Goal: Task Accomplishment & Management: Use online tool/utility

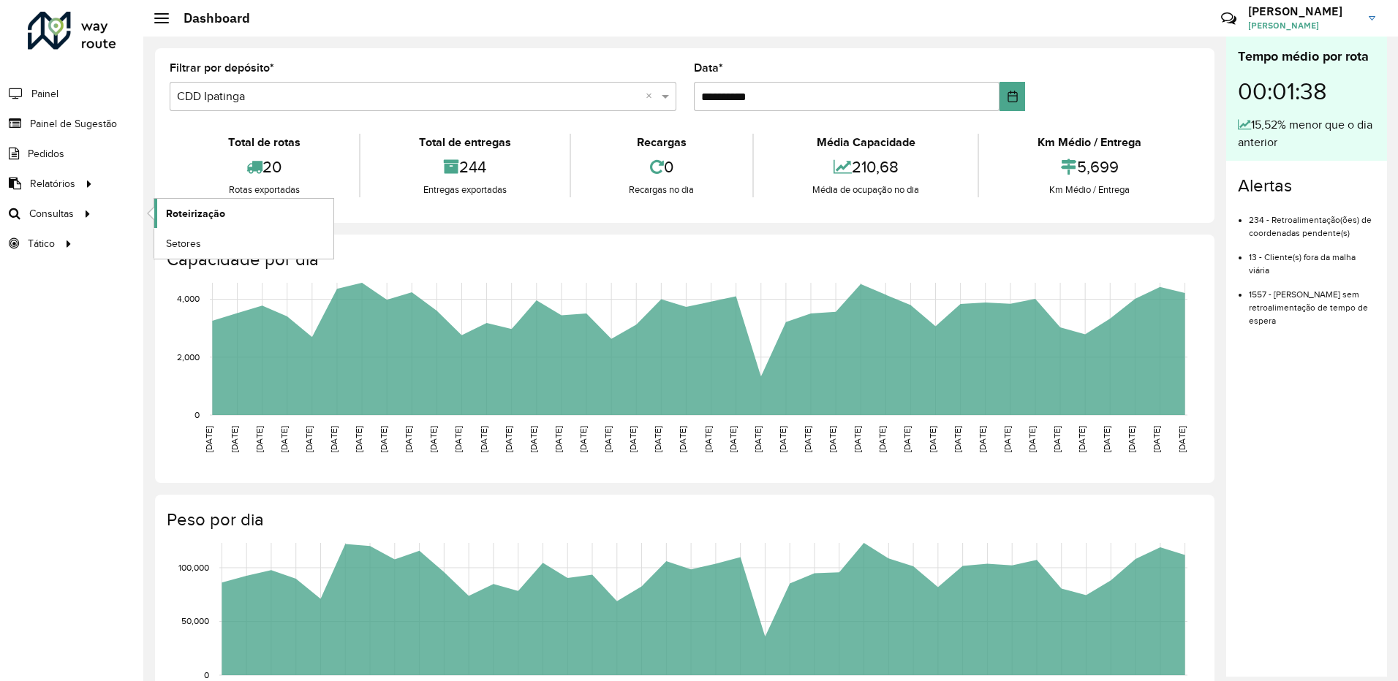
click at [187, 208] on span "Roteirização" at bounding box center [195, 213] width 59 height 15
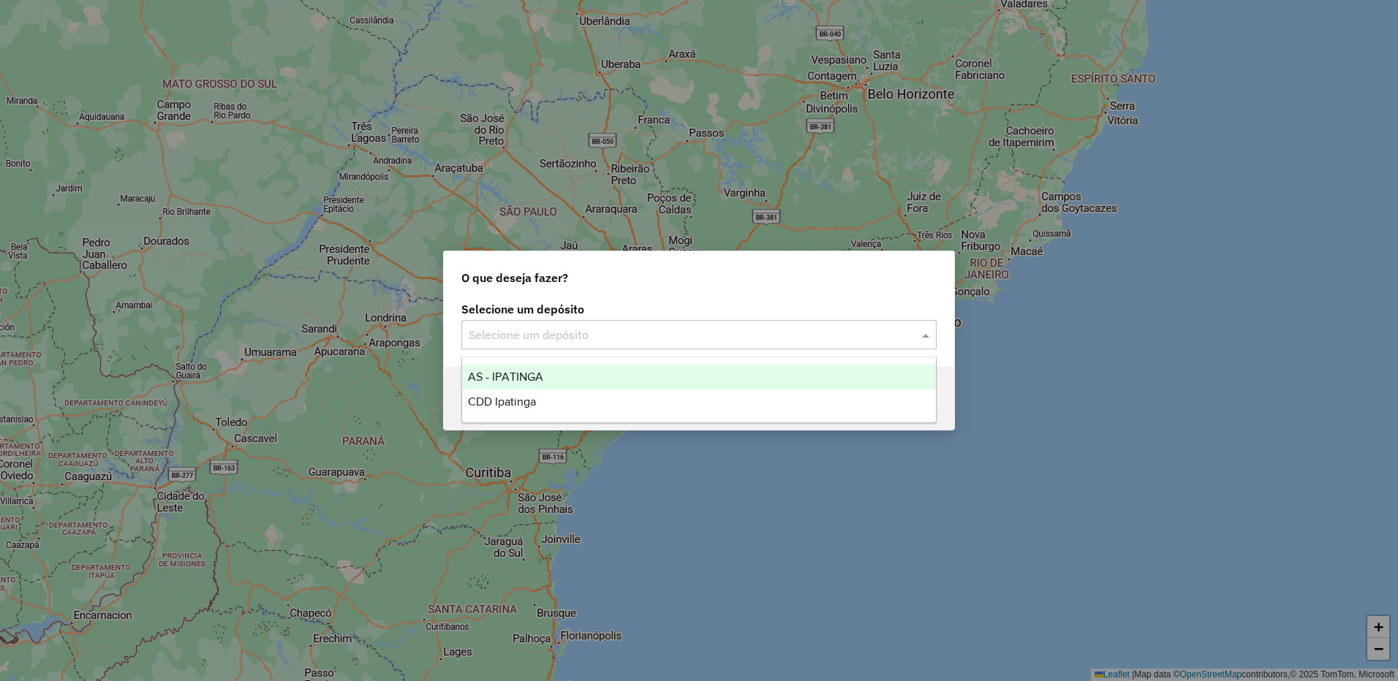
click at [720, 347] on div "Selecione um depósito" at bounding box center [698, 334] width 475 height 29
click at [604, 394] on div "CDD Ipatinga" at bounding box center [699, 402] width 474 height 25
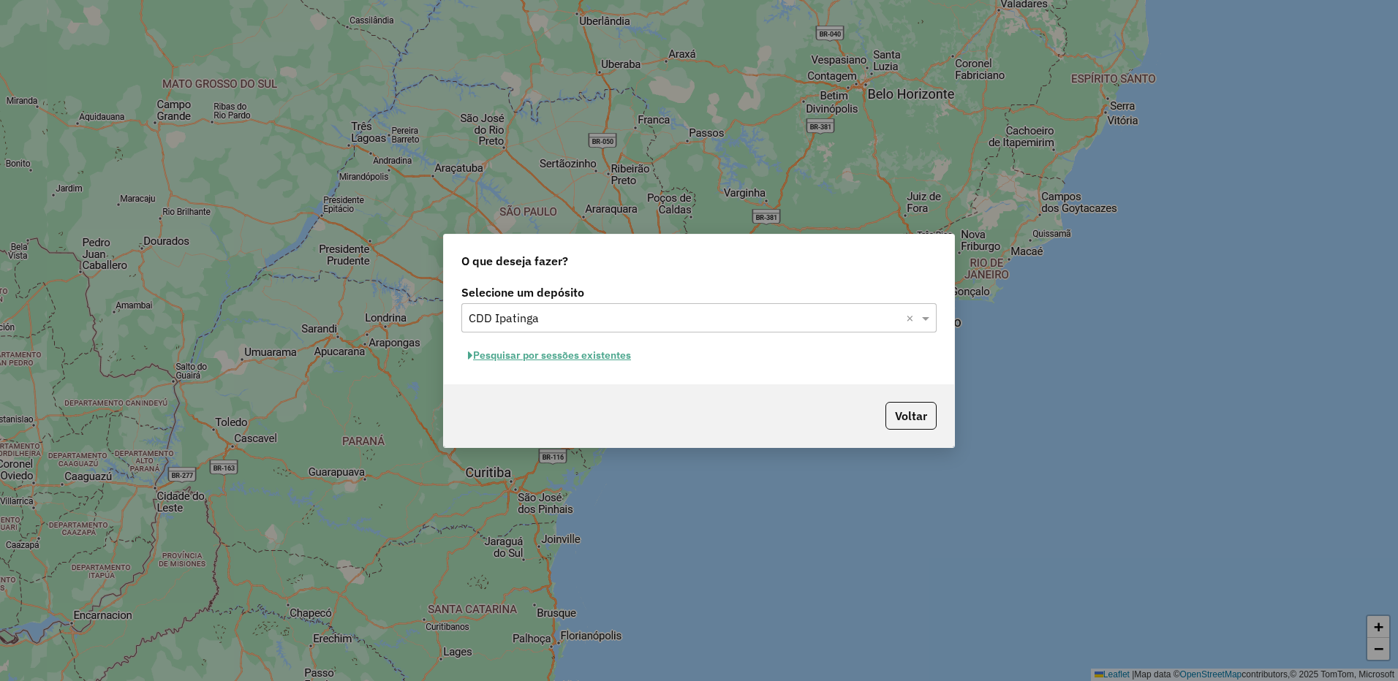
click at [578, 347] on button "Pesquisar por sessões existentes" at bounding box center [549, 355] width 176 height 23
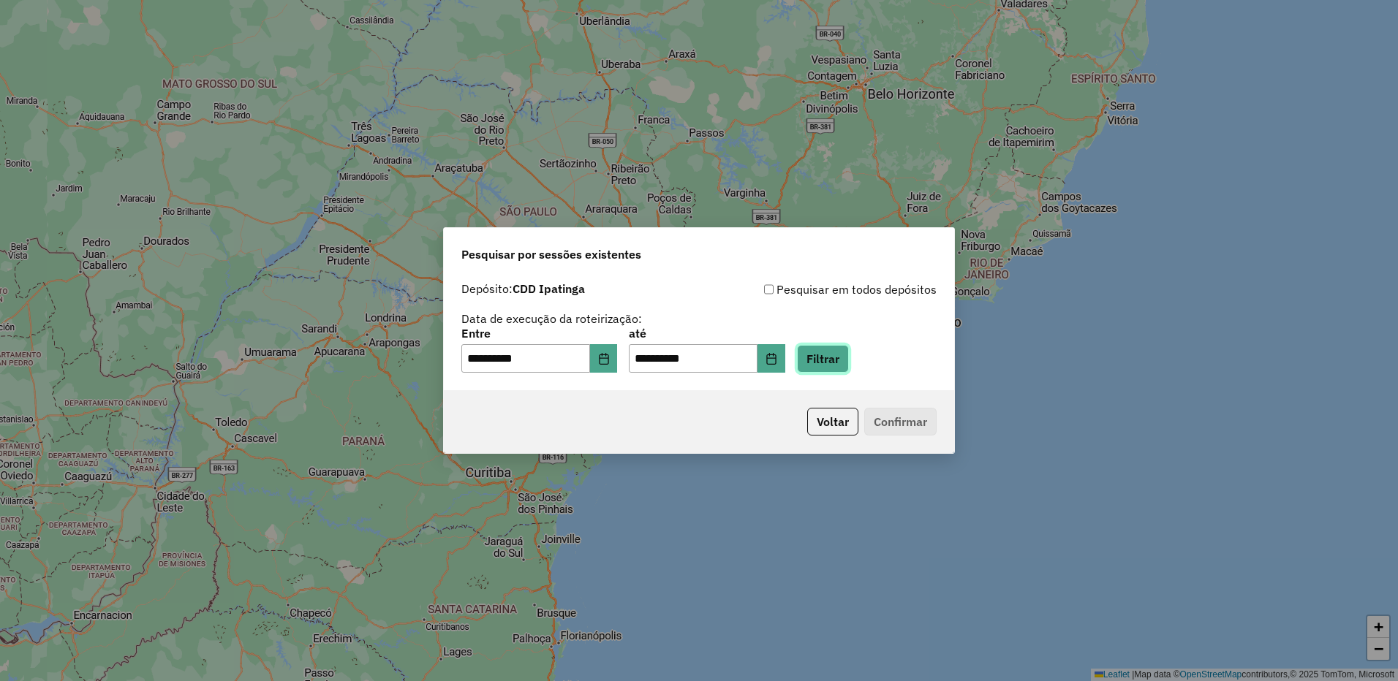
click at [826, 363] on button "Filtrar" at bounding box center [823, 359] width 52 height 28
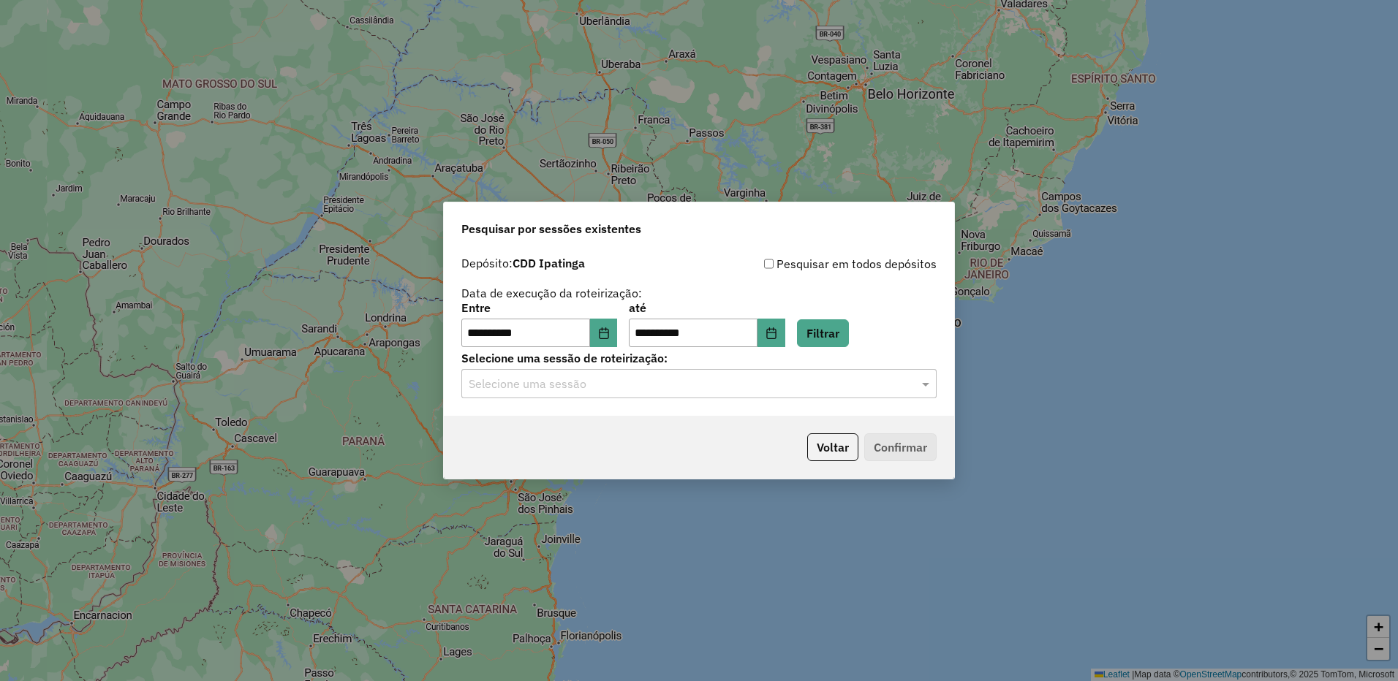
click at [680, 391] on input "text" at bounding box center [684, 385] width 431 height 18
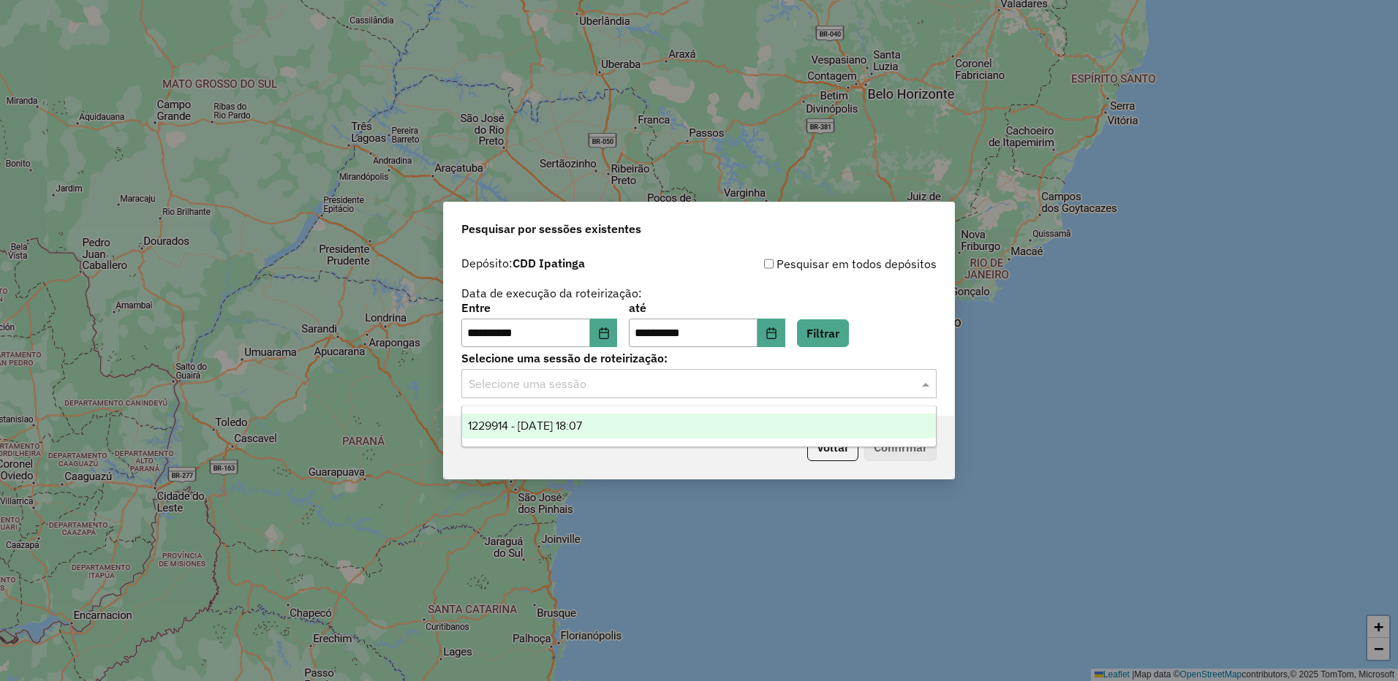
click at [635, 428] on div "1229914 - 15/08/2025 18:07" at bounding box center [699, 426] width 474 height 25
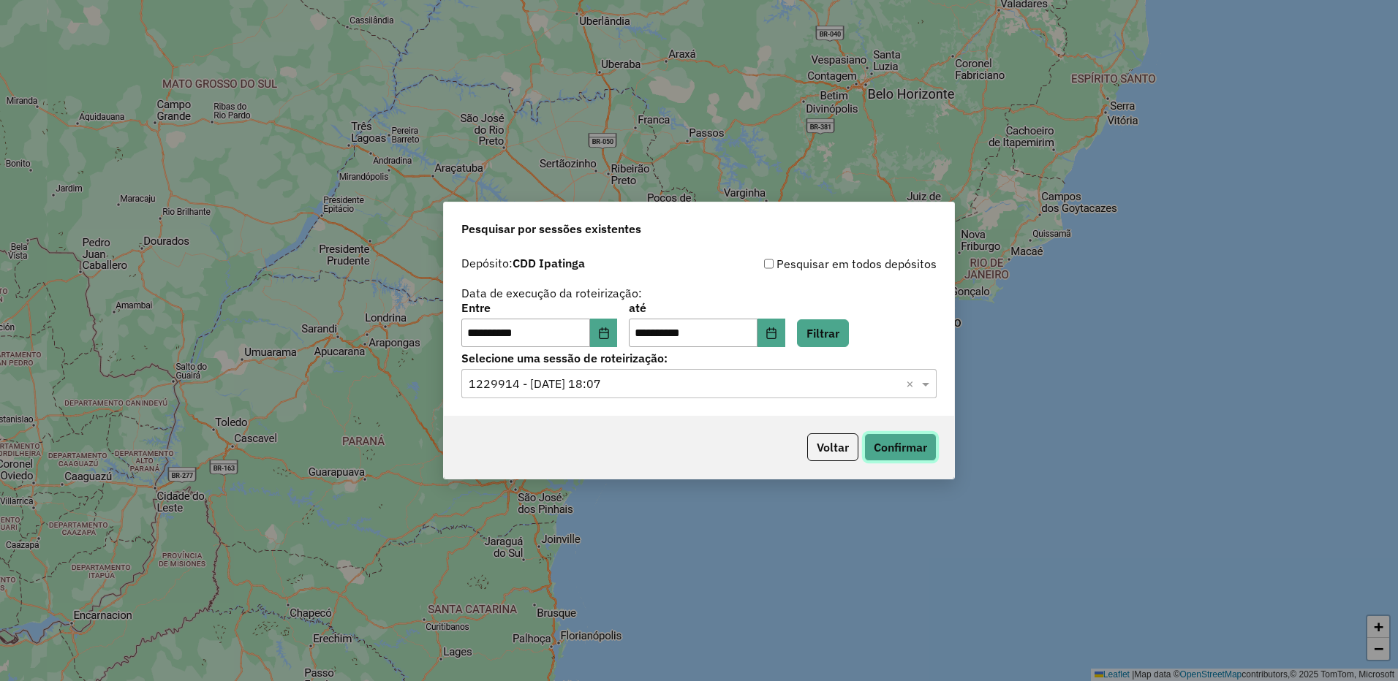
click at [885, 442] on button "Confirmar" at bounding box center [900, 448] width 72 height 28
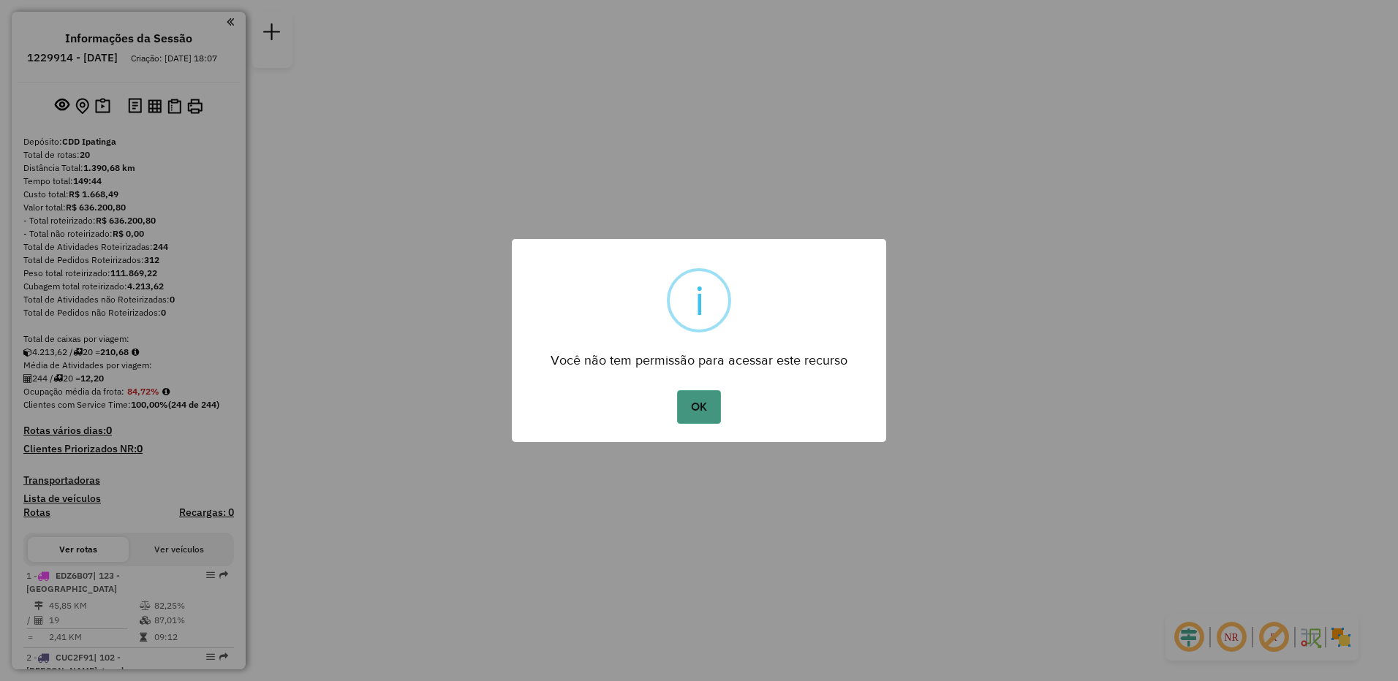
click at [706, 404] on button "OK" at bounding box center [698, 407] width 43 height 34
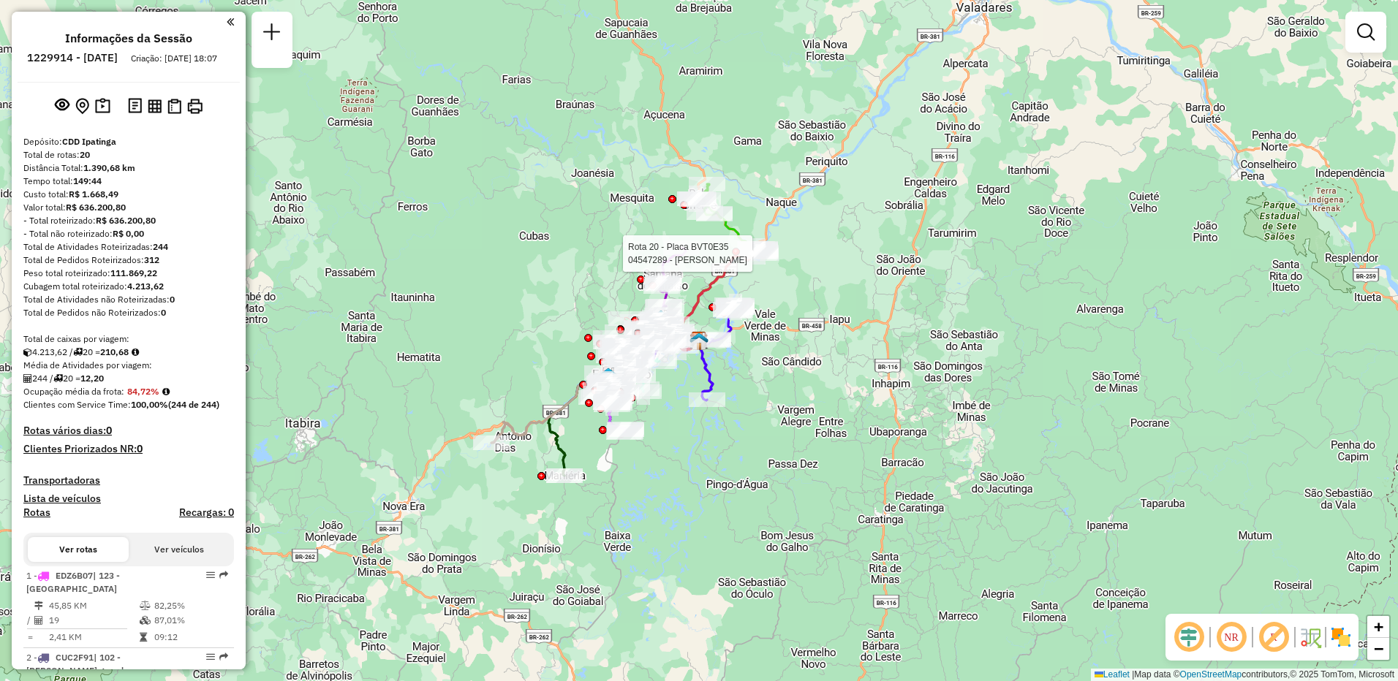
select select "**********"
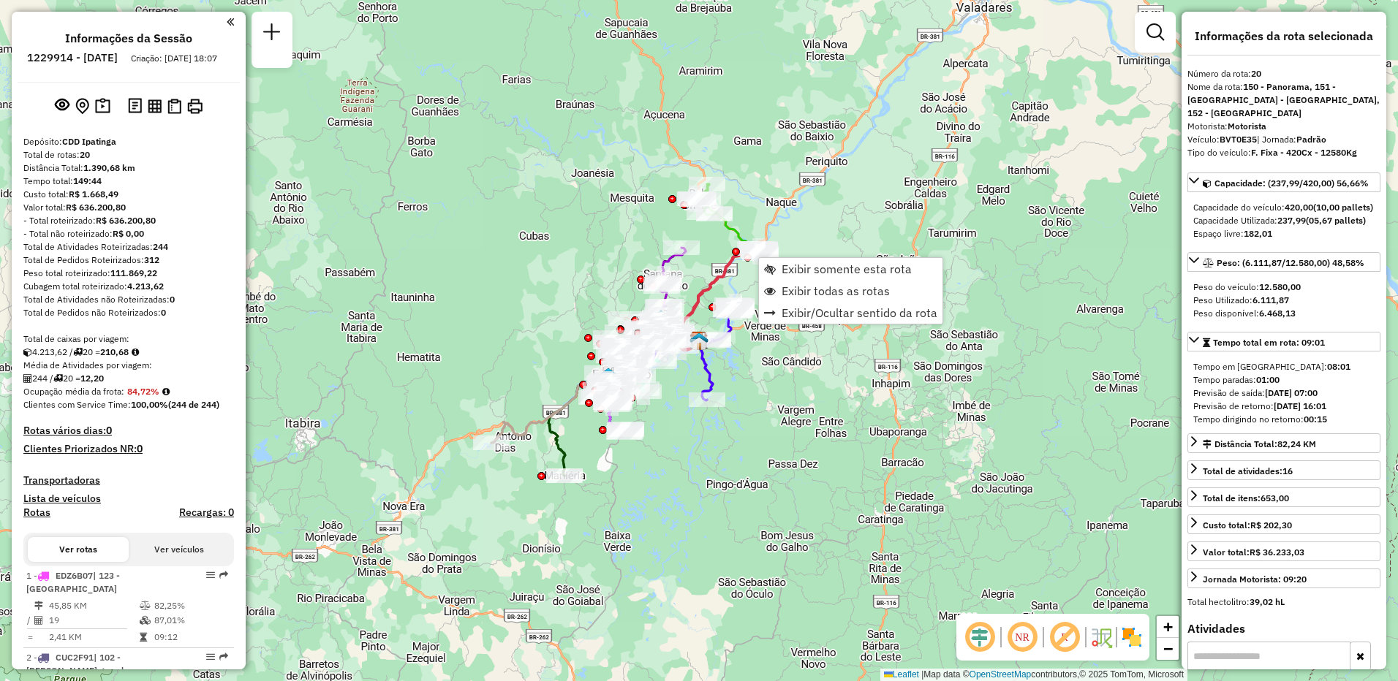
scroll to position [1731, 0]
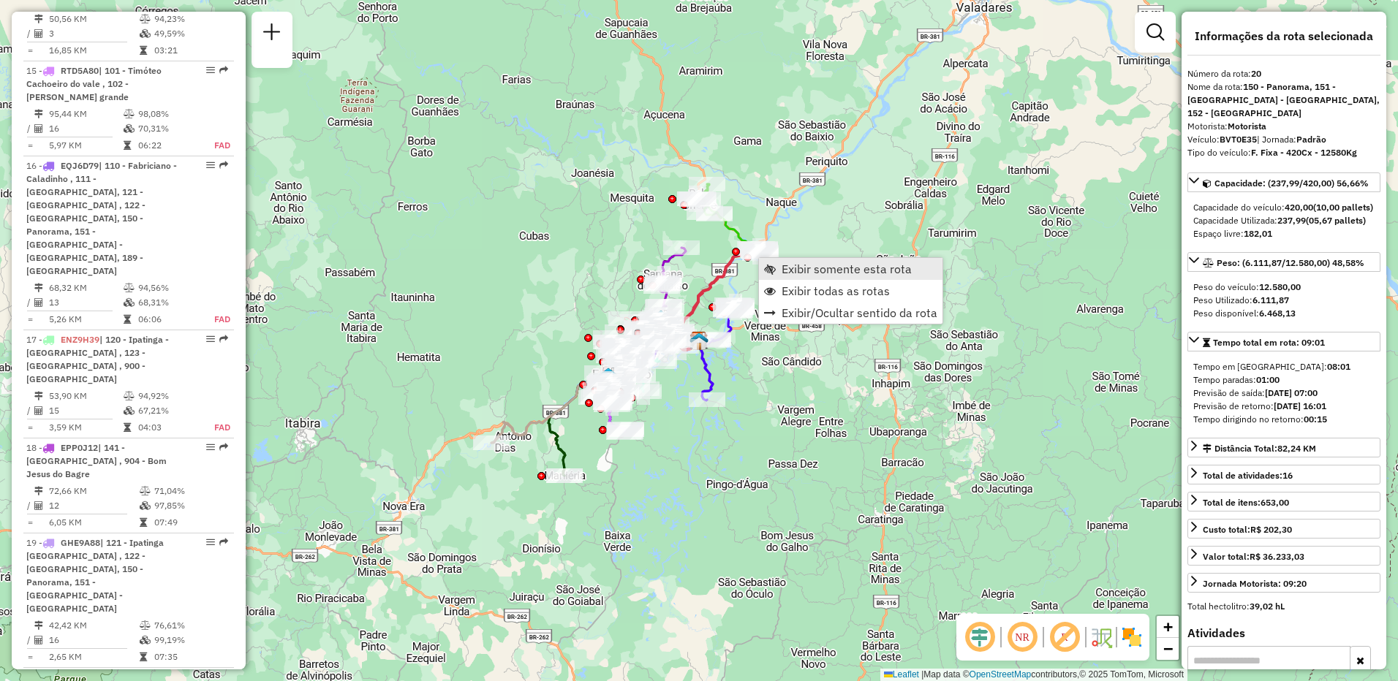
click at [777, 268] on link "Exibir somente esta rota" at bounding box center [851, 269] width 184 height 22
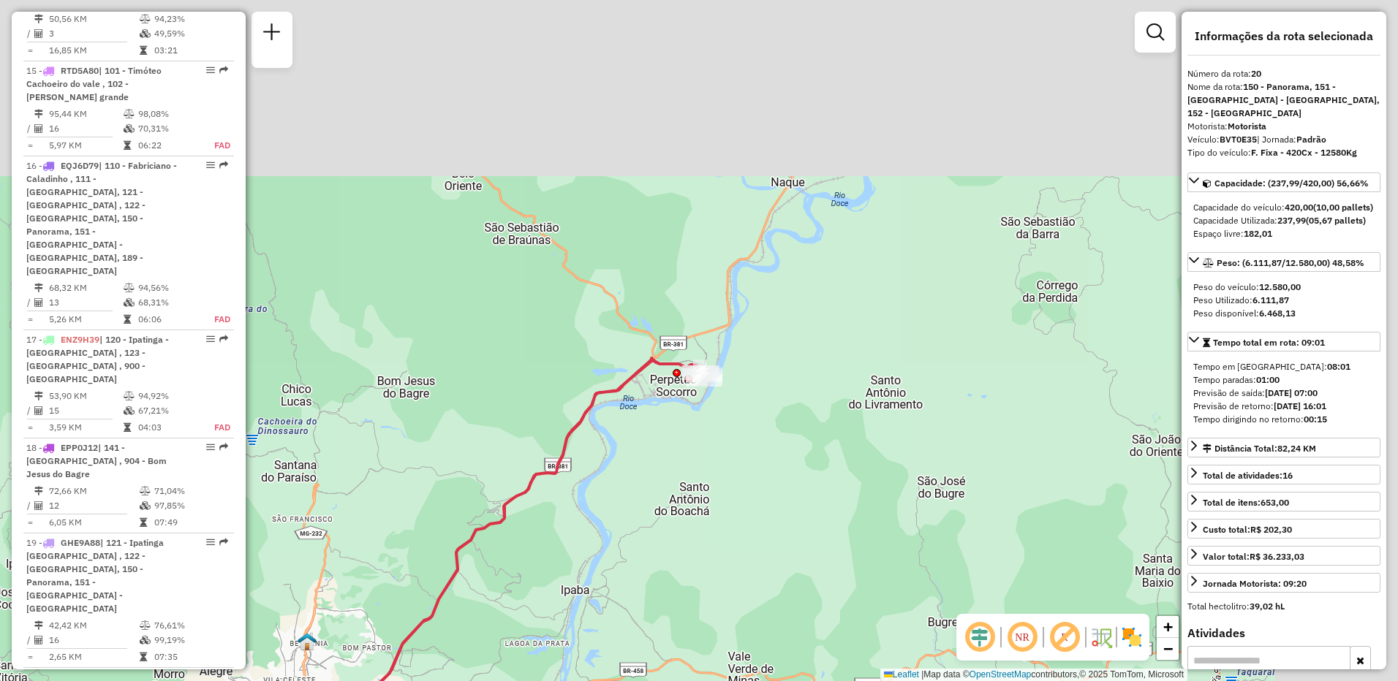
drag, startPoint x: 883, startPoint y: 214, endPoint x: 706, endPoint y: 431, distance: 280.2
click at [707, 435] on div "Janela de atendimento Grade de atendimento Capacidade Transportadoras Veículos …" at bounding box center [699, 340] width 1398 height 681
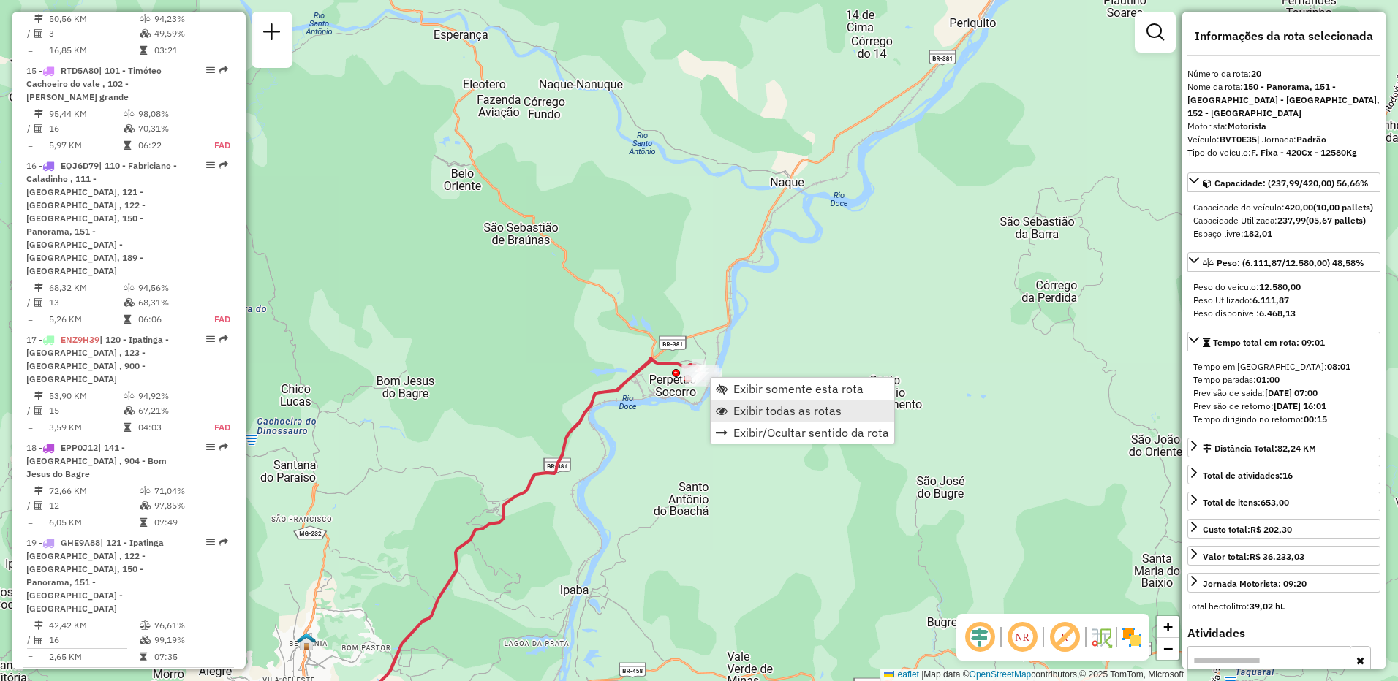
click at [802, 412] on span "Exibir todas as rotas" at bounding box center [787, 411] width 108 height 12
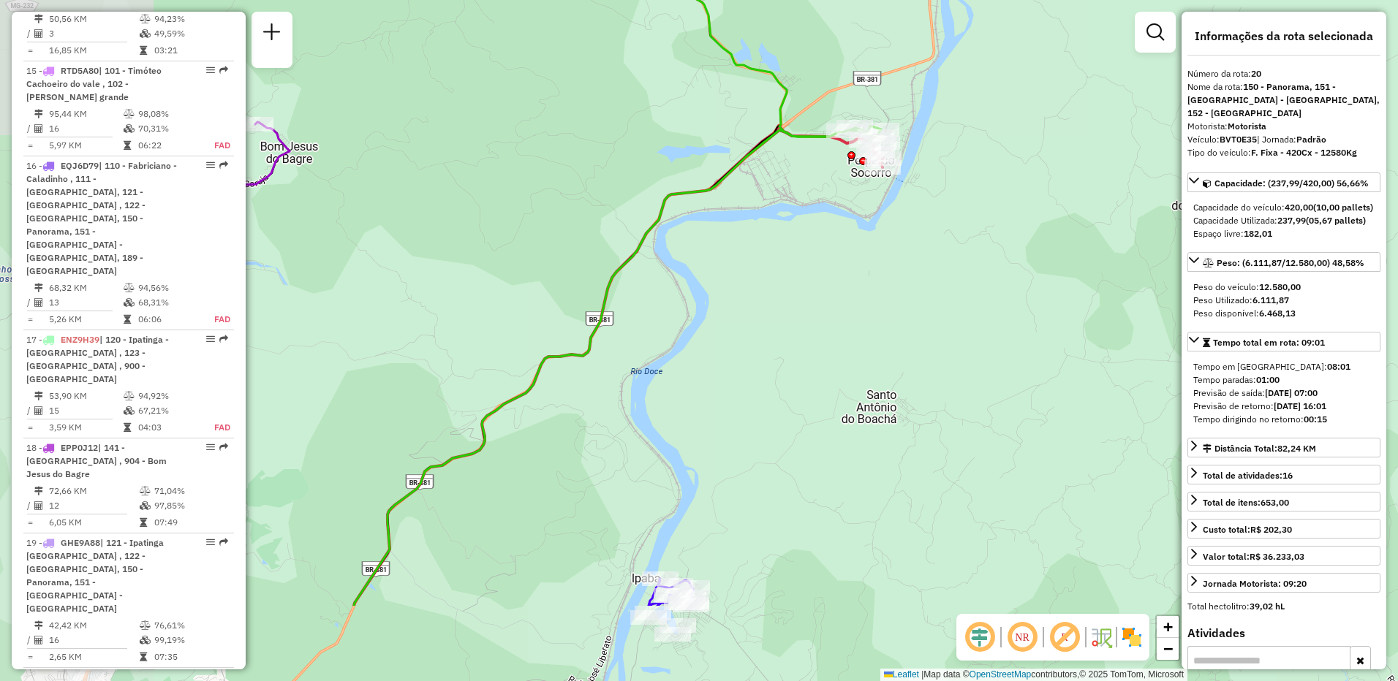
drag, startPoint x: 754, startPoint y: 475, endPoint x: 1048, endPoint y: 287, distance: 349.3
click at [1048, 287] on div "Janela de atendimento Grade de atendimento Capacidade Transportadoras Veículos …" at bounding box center [699, 340] width 1398 height 681
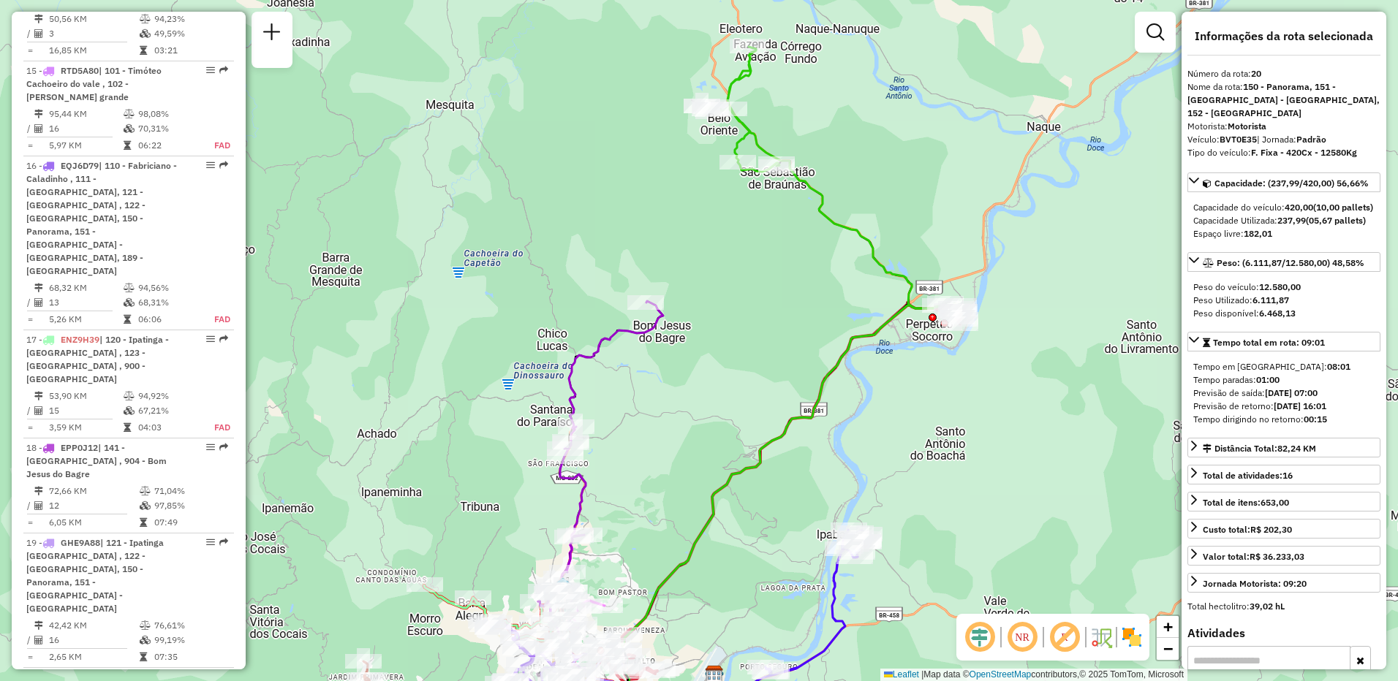
drag, startPoint x: 957, startPoint y: 348, endPoint x: 961, endPoint y: 456, distance: 107.6
click at [961, 456] on div "Janela de atendimento Grade de atendimento Capacidade Transportadoras Veículos …" at bounding box center [699, 340] width 1398 height 681
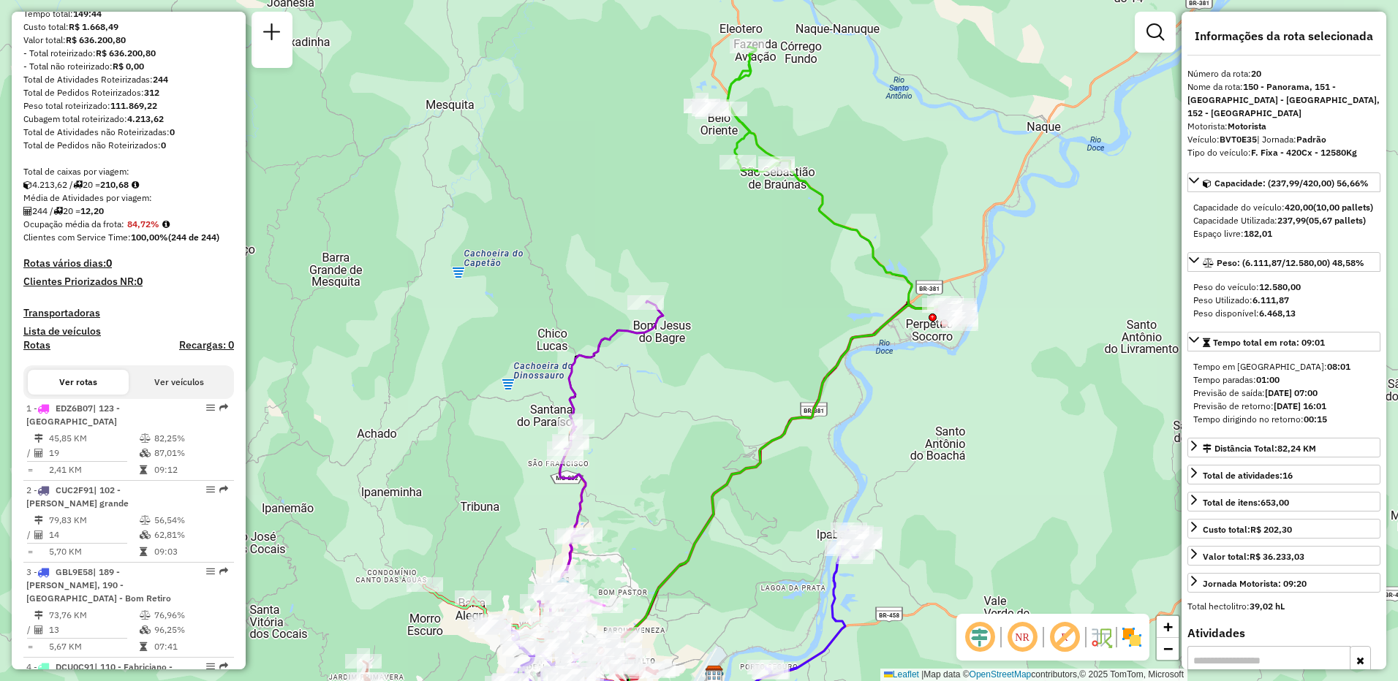
scroll to position [0, 0]
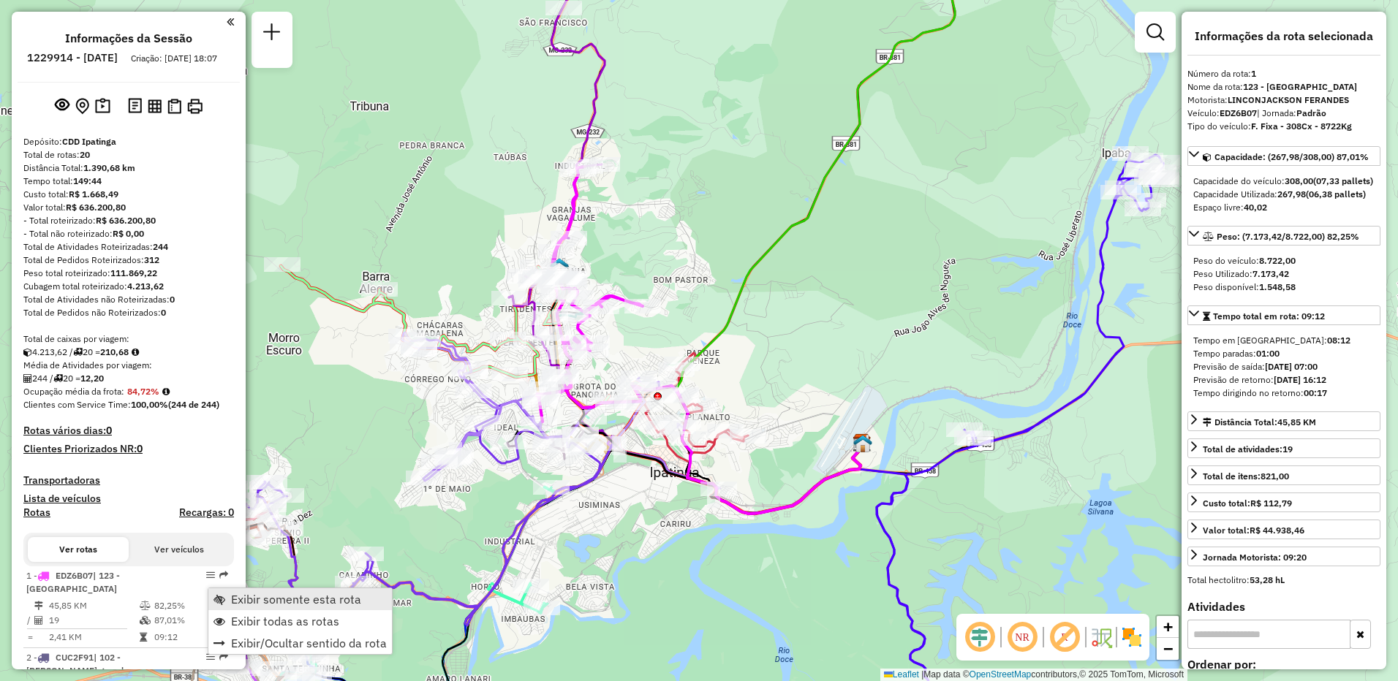
click at [241, 599] on span "Exibir somente esta rota" at bounding box center [296, 600] width 130 height 12
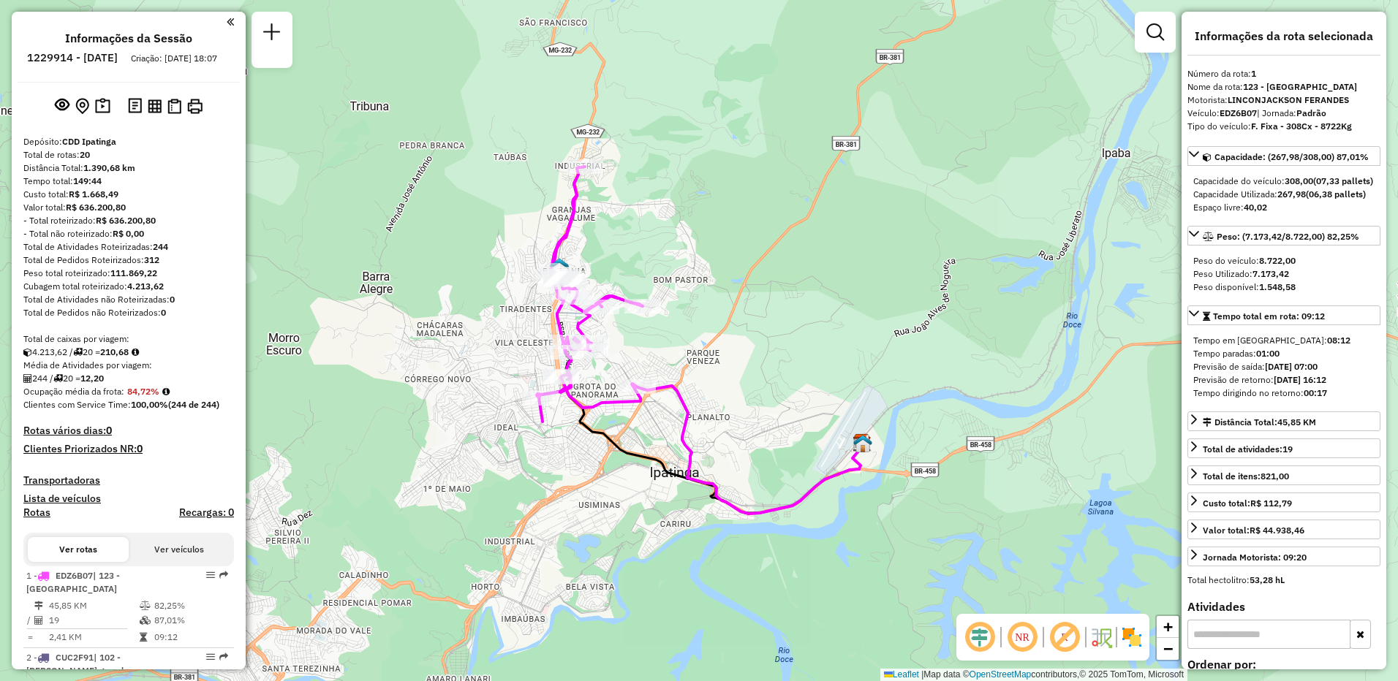
scroll to position [146, 0]
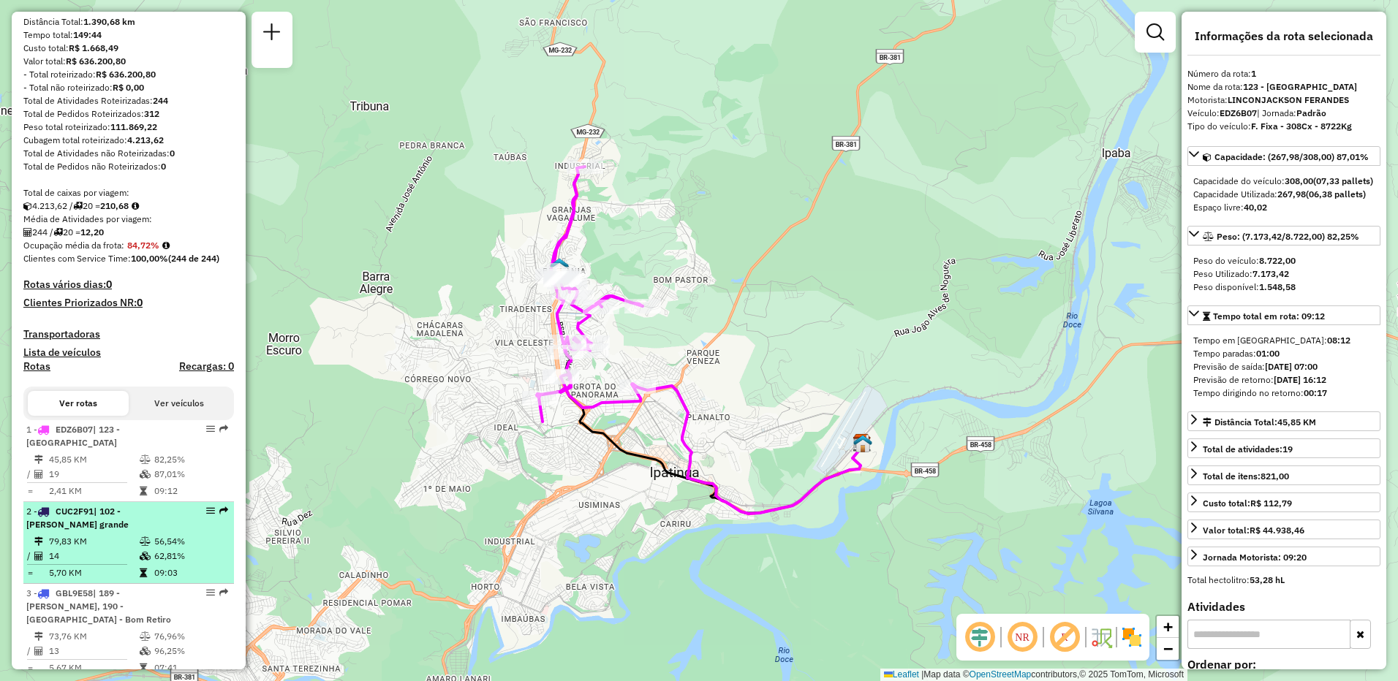
click at [130, 518] on div "2 - CUC2F91 | 102 - [PERSON_NAME] grande" at bounding box center [103, 518] width 155 height 26
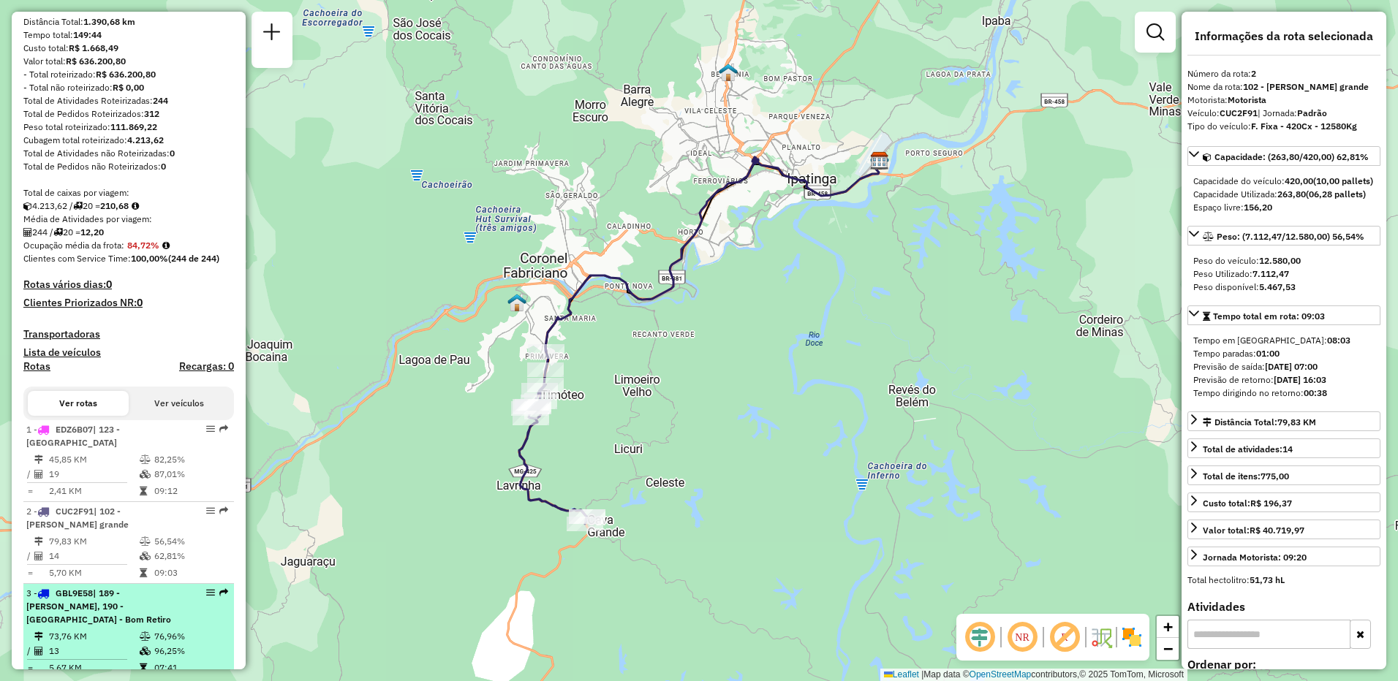
click at [112, 602] on span "| 189 - [PERSON_NAME], 190 - [GEOGRAPHIC_DATA] - Bom Retiro" at bounding box center [98, 606] width 145 height 37
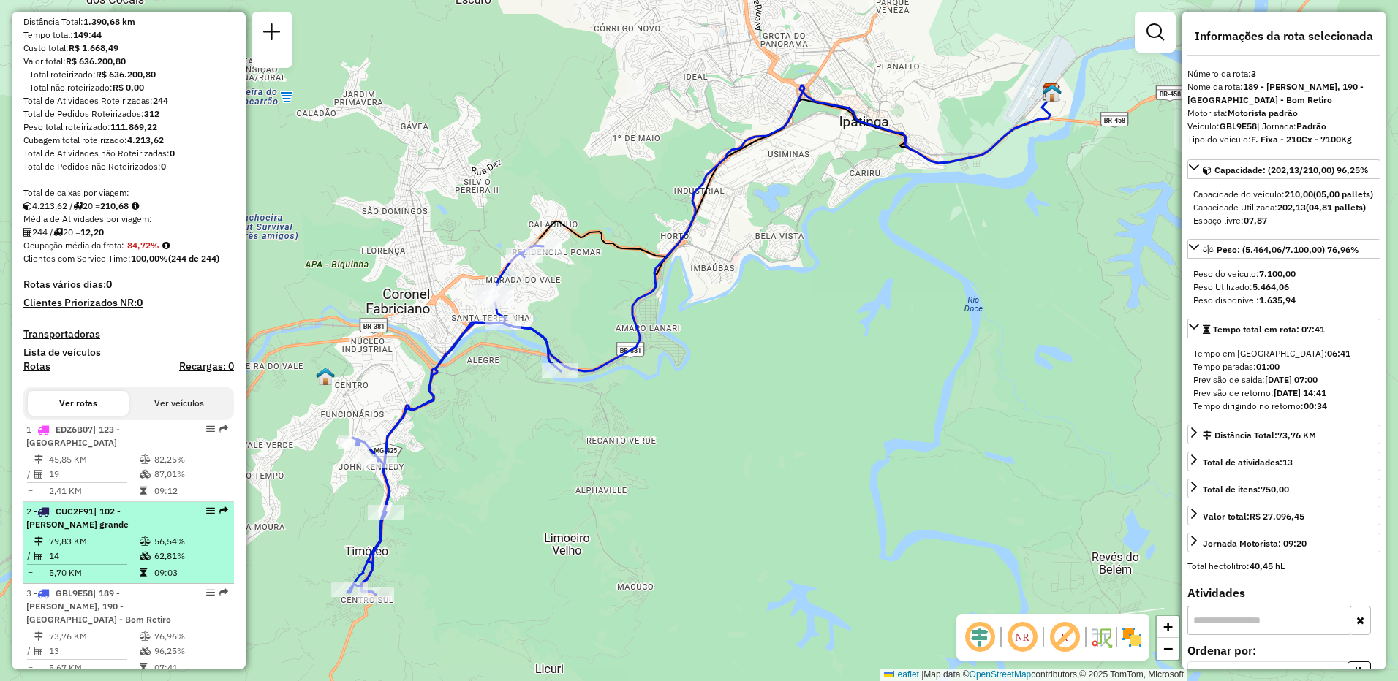
scroll to position [292, 0]
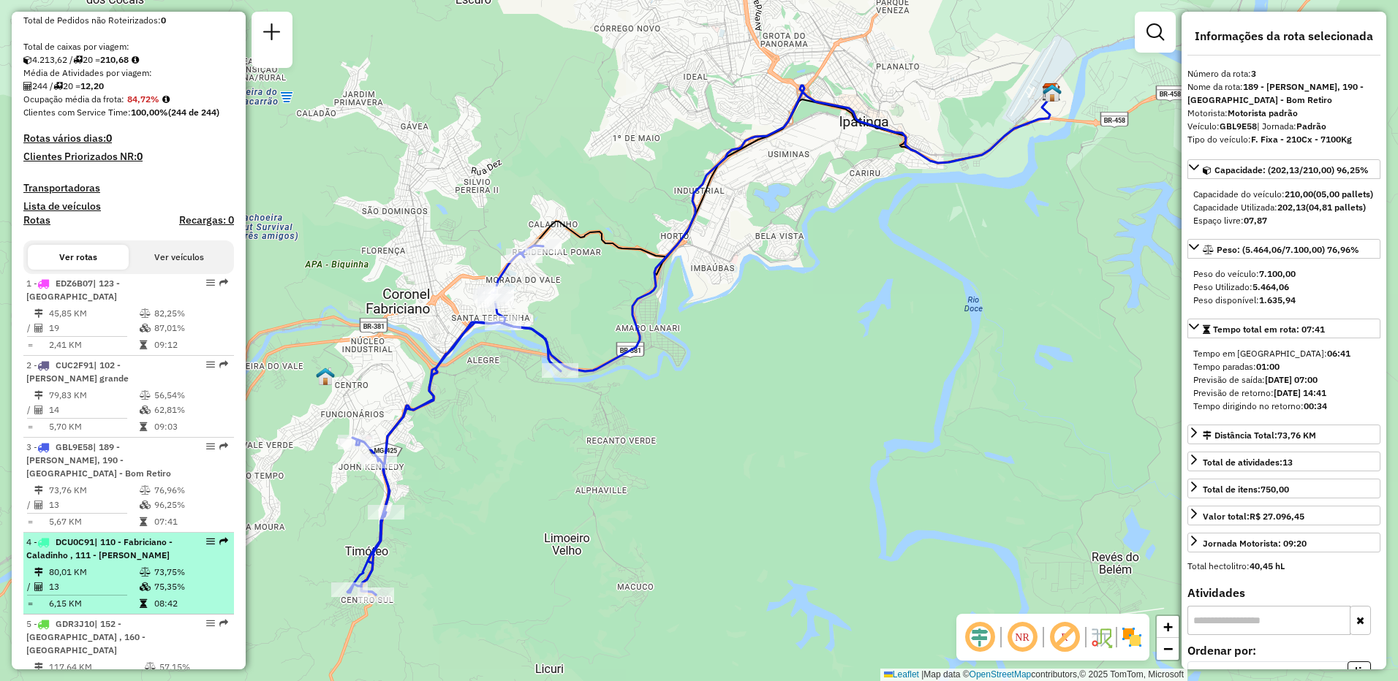
click at [176, 549] on div "4 - DCU0C91 | 110 - Fabriciano - Caladinho , 111 - [PERSON_NAME]" at bounding box center [103, 549] width 155 height 26
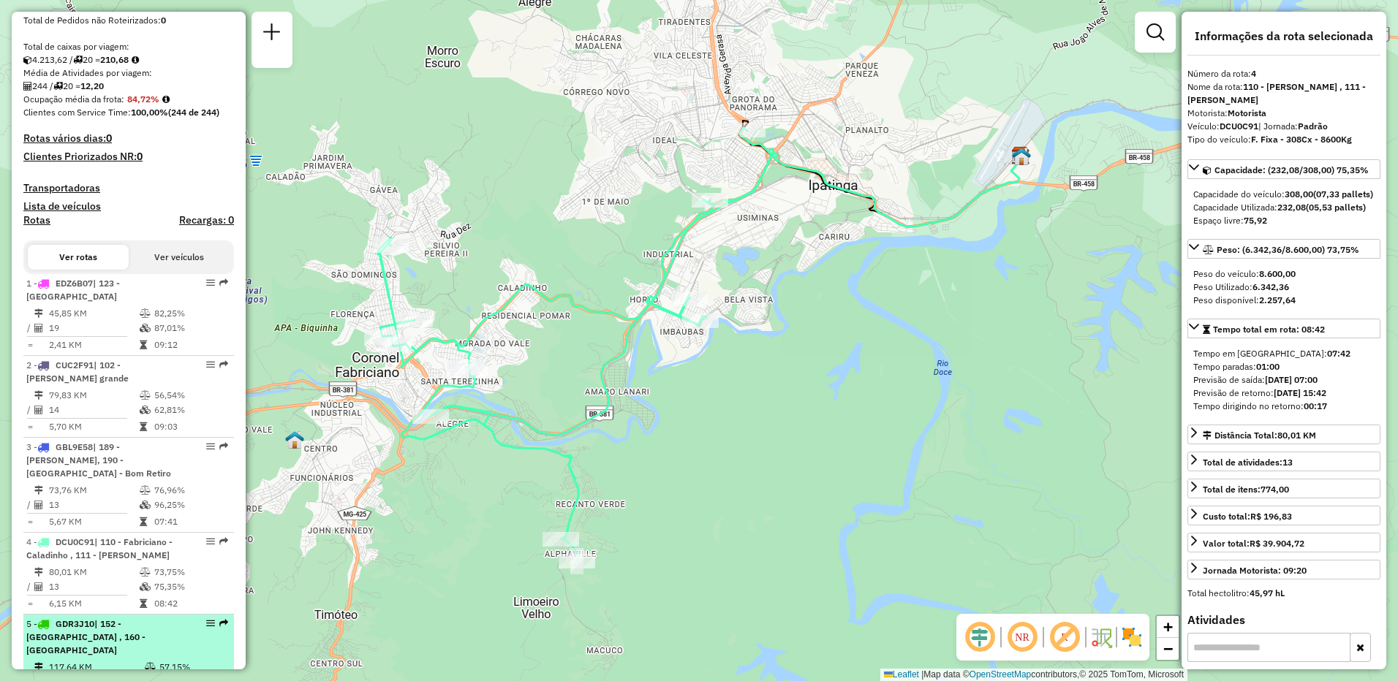
click at [146, 619] on span "| 152 - [GEOGRAPHIC_DATA] , 160 - [GEOGRAPHIC_DATA]" at bounding box center [85, 637] width 119 height 37
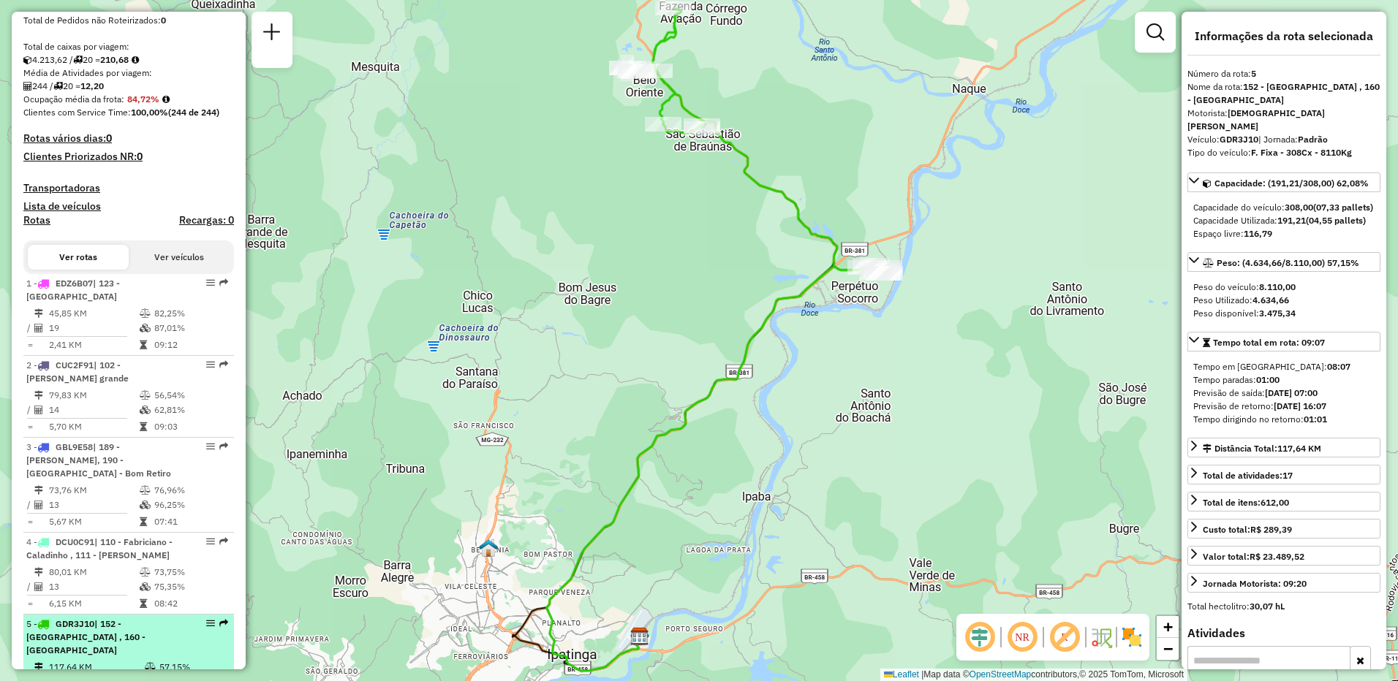
scroll to position [439, 0]
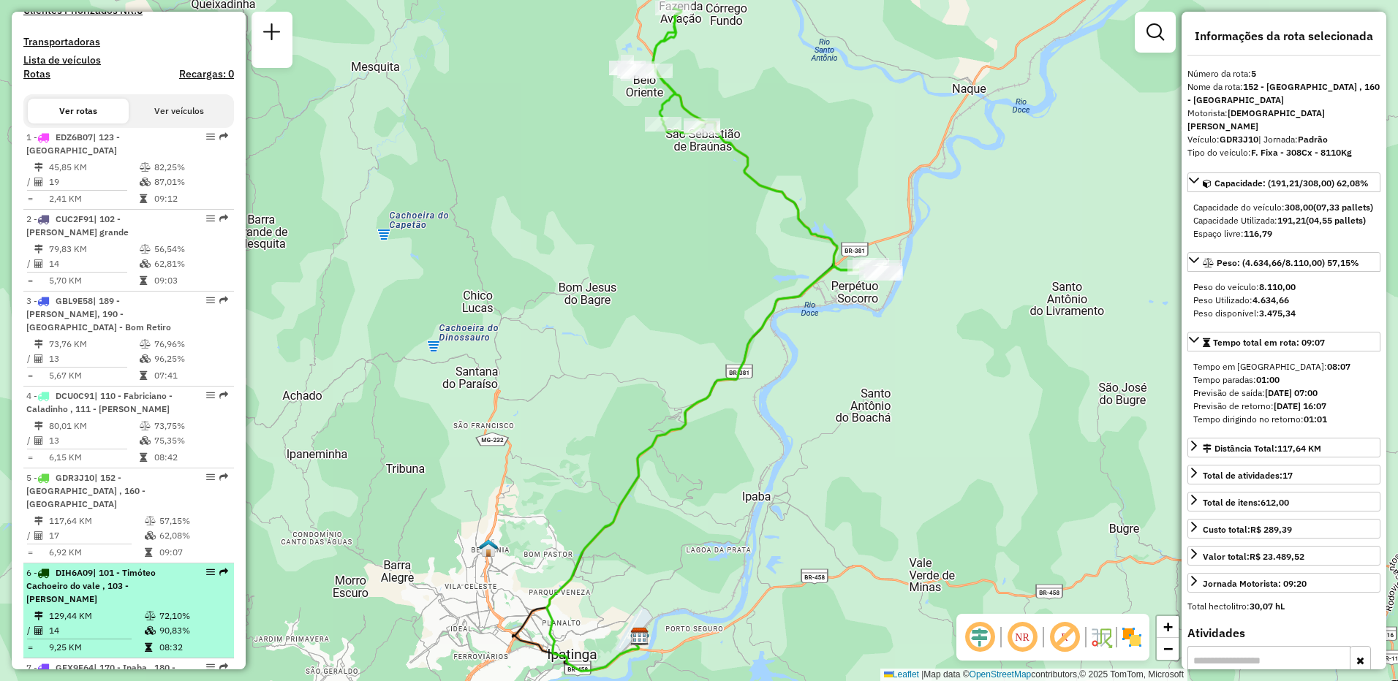
click at [156, 567] on span "| 101 - Timóteo Cachoeiro do vale , 103 - [PERSON_NAME]" at bounding box center [90, 585] width 129 height 37
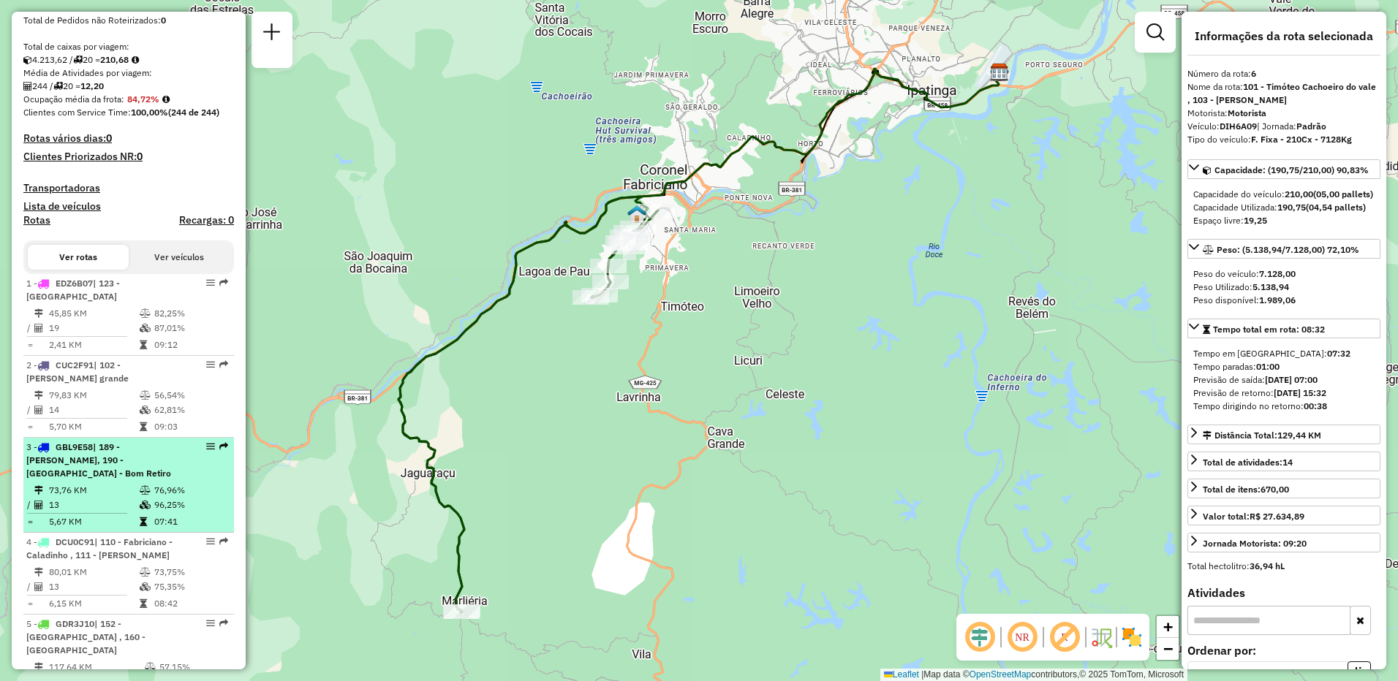
scroll to position [219, 0]
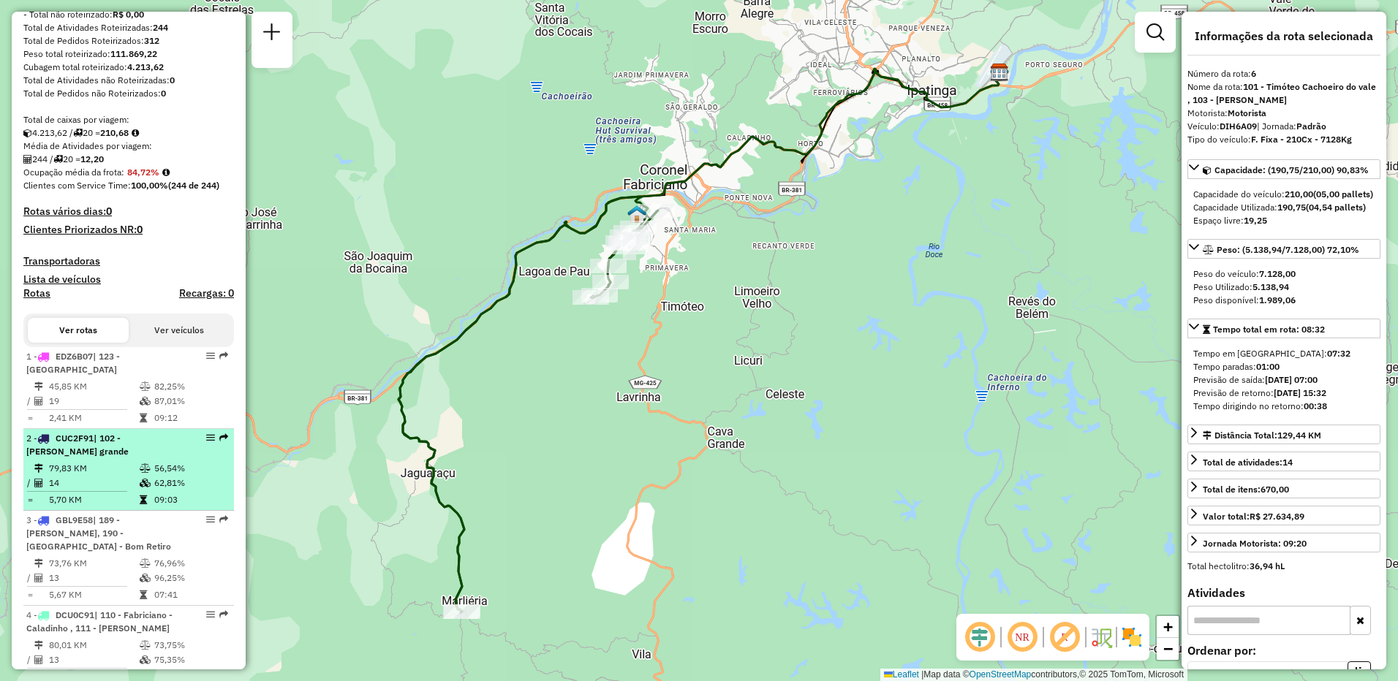
click at [118, 457] on div "2 - CUC2F91 | 102 - [PERSON_NAME] grande" at bounding box center [103, 445] width 155 height 26
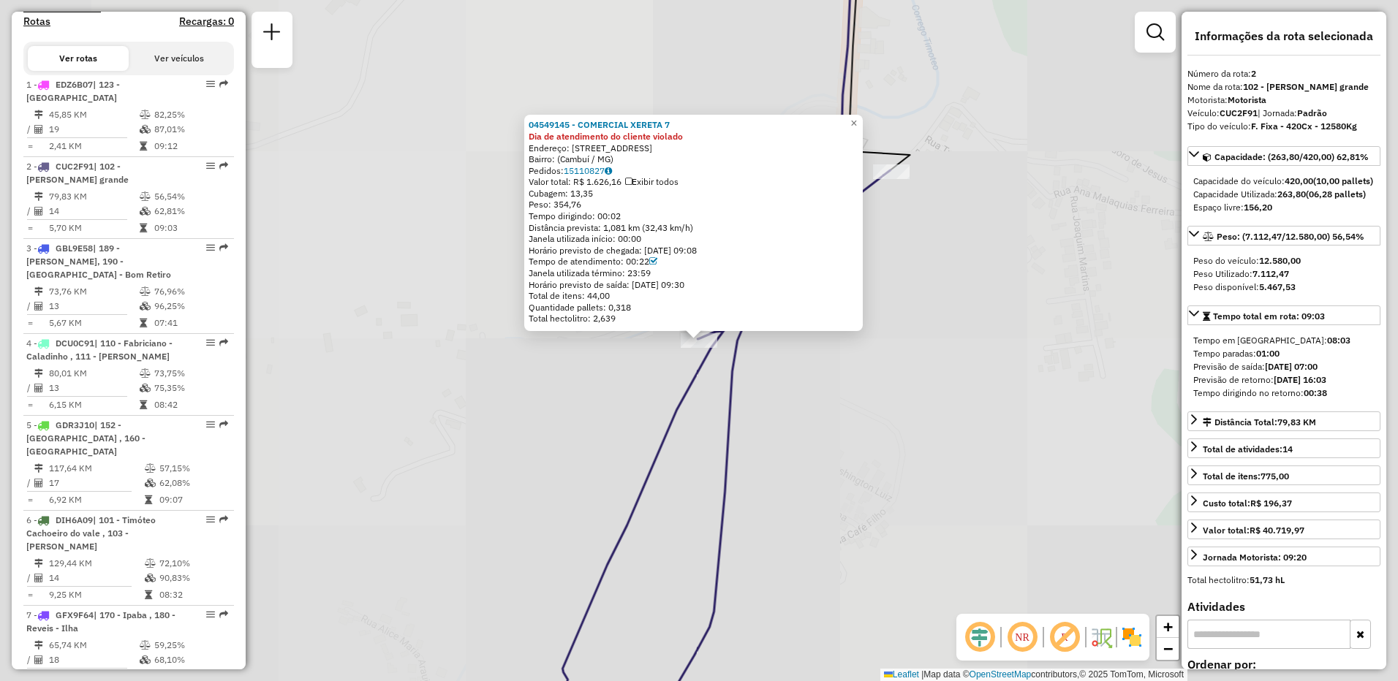
scroll to position [637, 0]
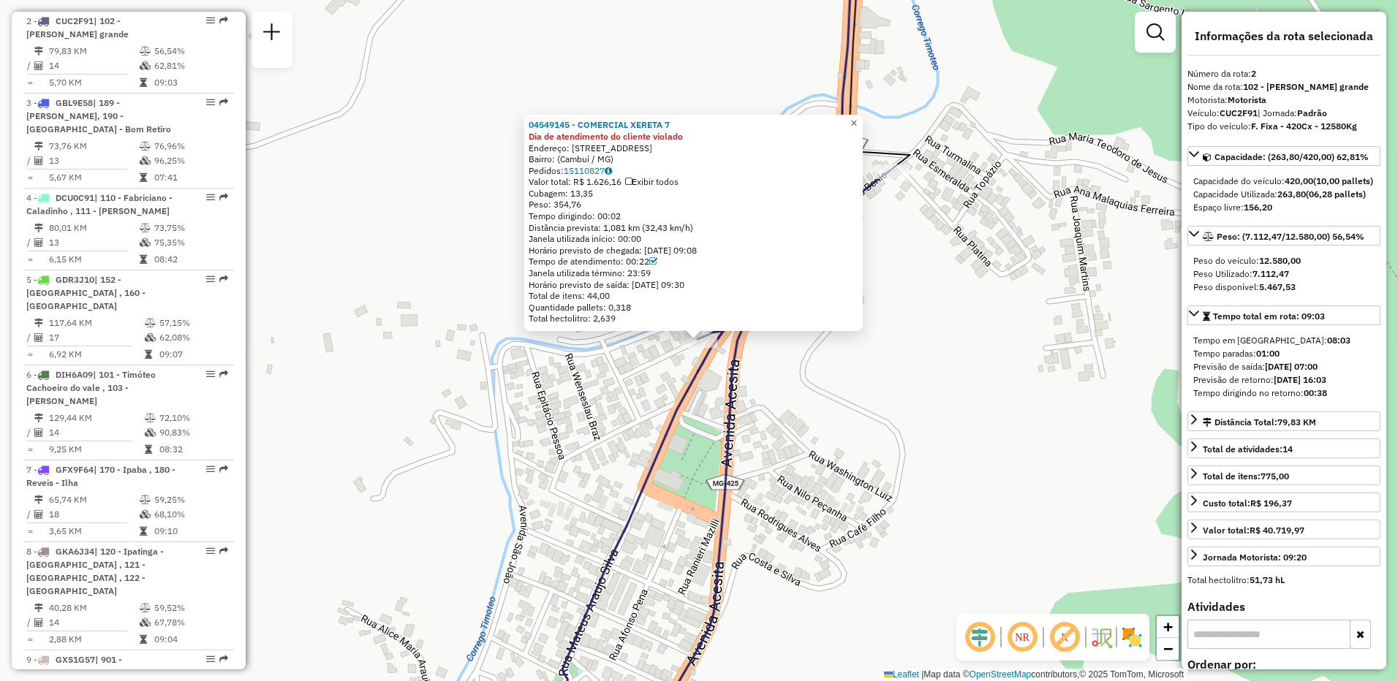
click at [857, 121] on span "×" at bounding box center [853, 123] width 7 height 12
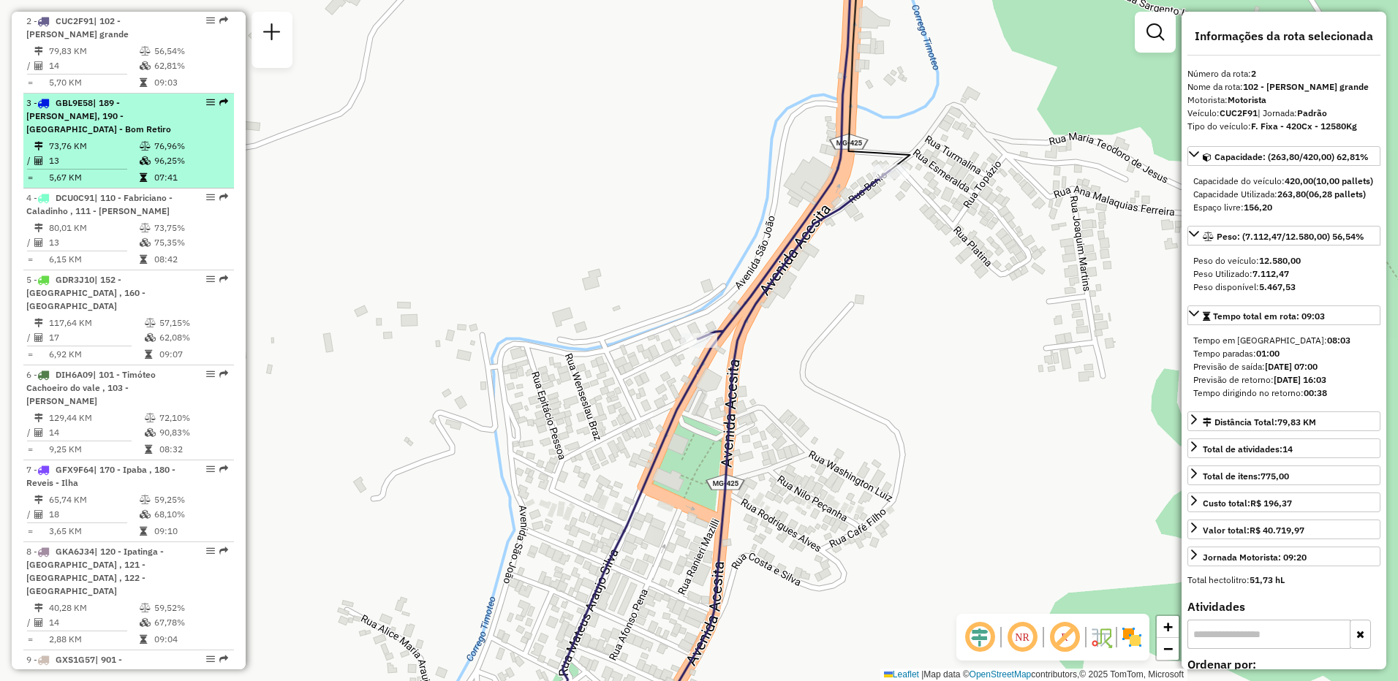
scroll to position [491, 0]
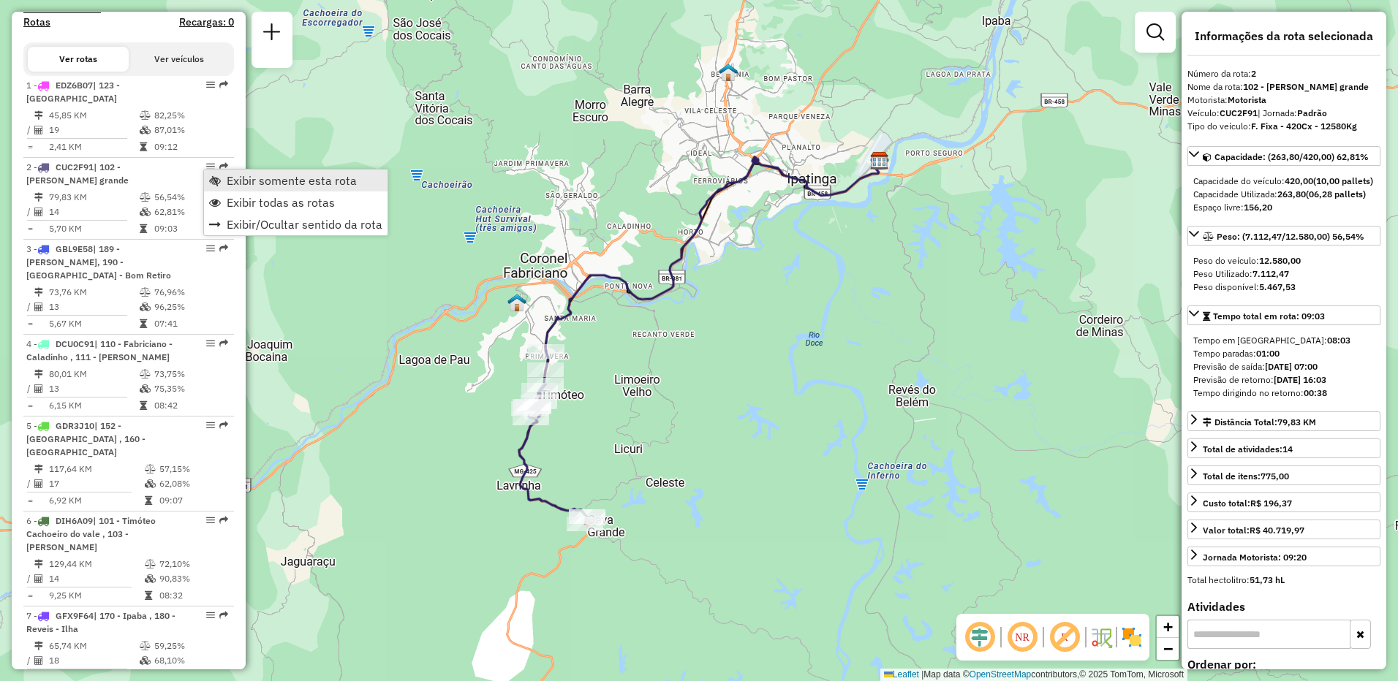
click at [229, 180] on span "Exibir somente esta rota" at bounding box center [292, 181] width 130 height 12
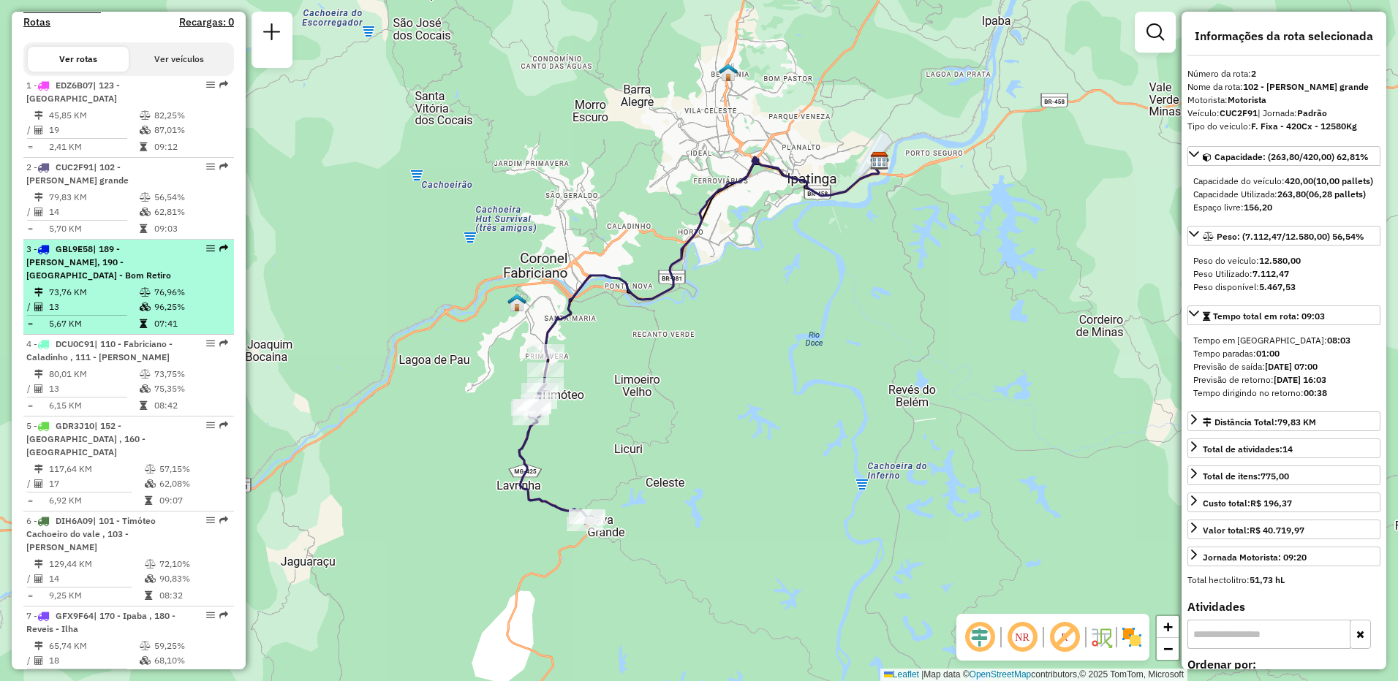
click at [170, 285] on td "76,96%" at bounding box center [191, 292] width 74 height 15
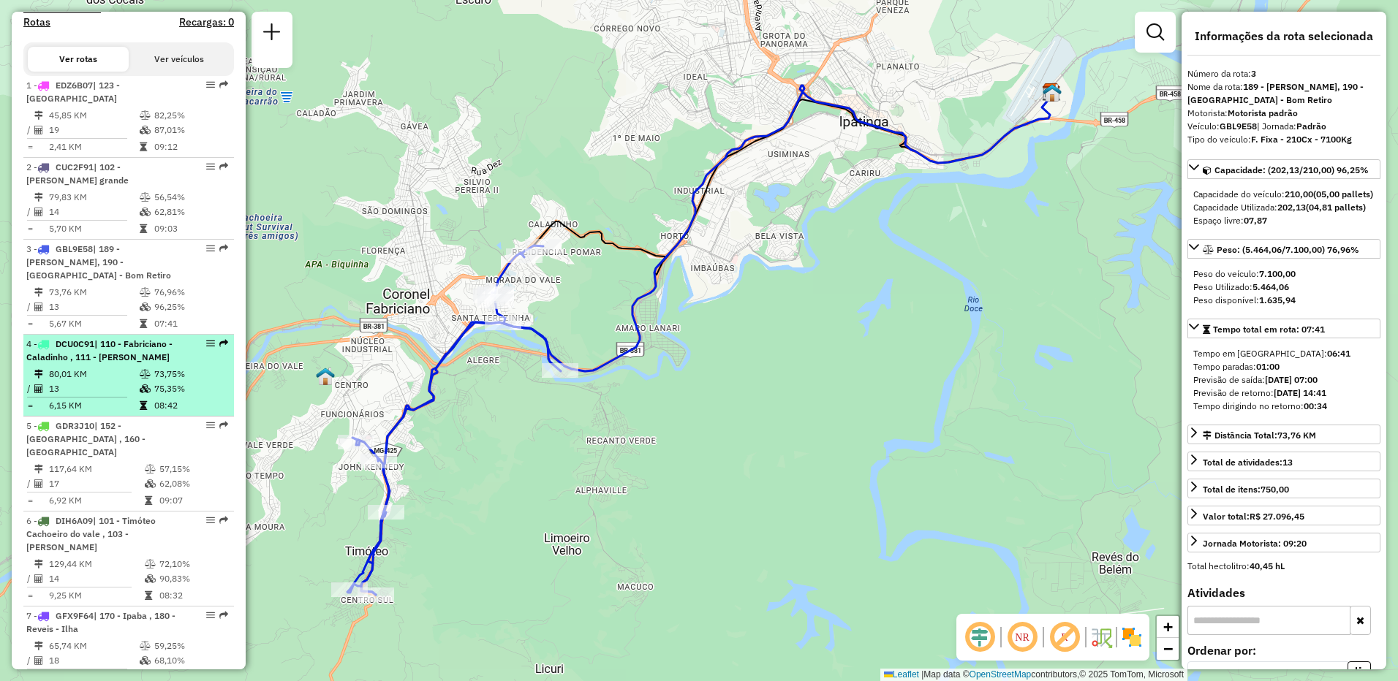
click at [156, 367] on td "73,75%" at bounding box center [191, 374] width 74 height 15
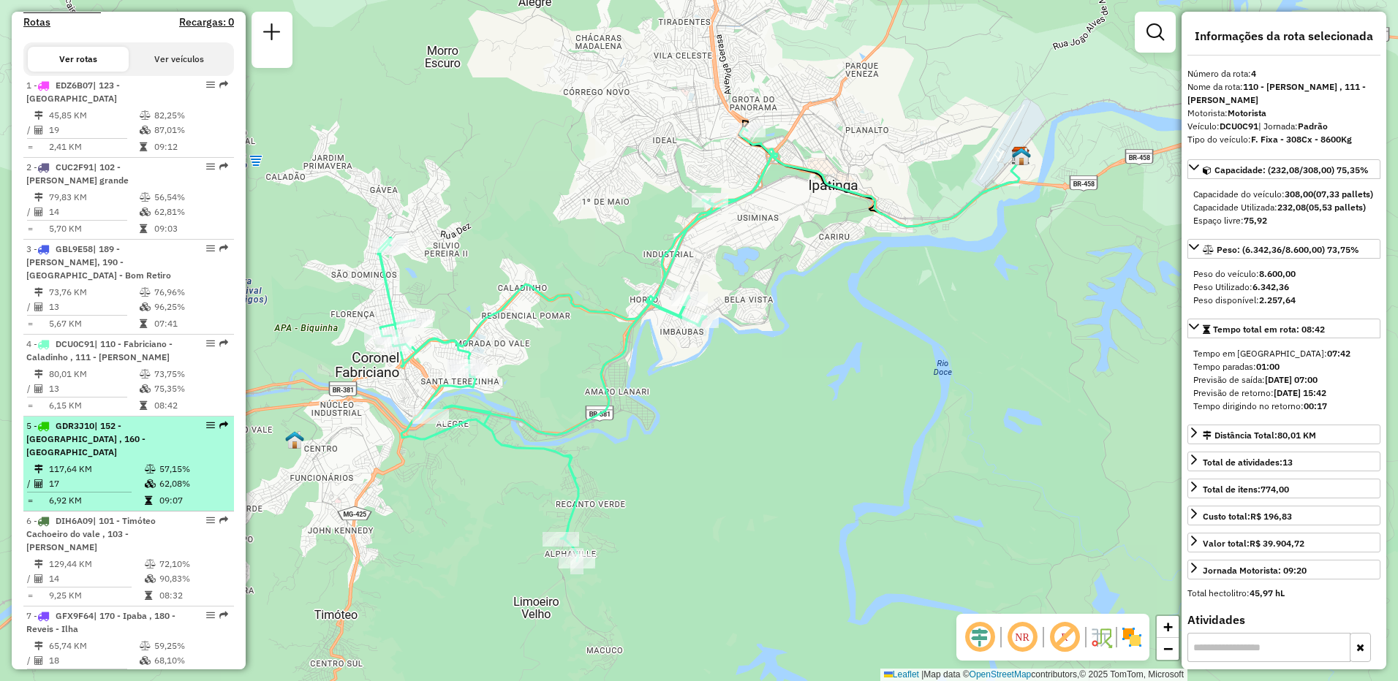
click at [159, 462] on td "57,15%" at bounding box center [193, 469] width 69 height 15
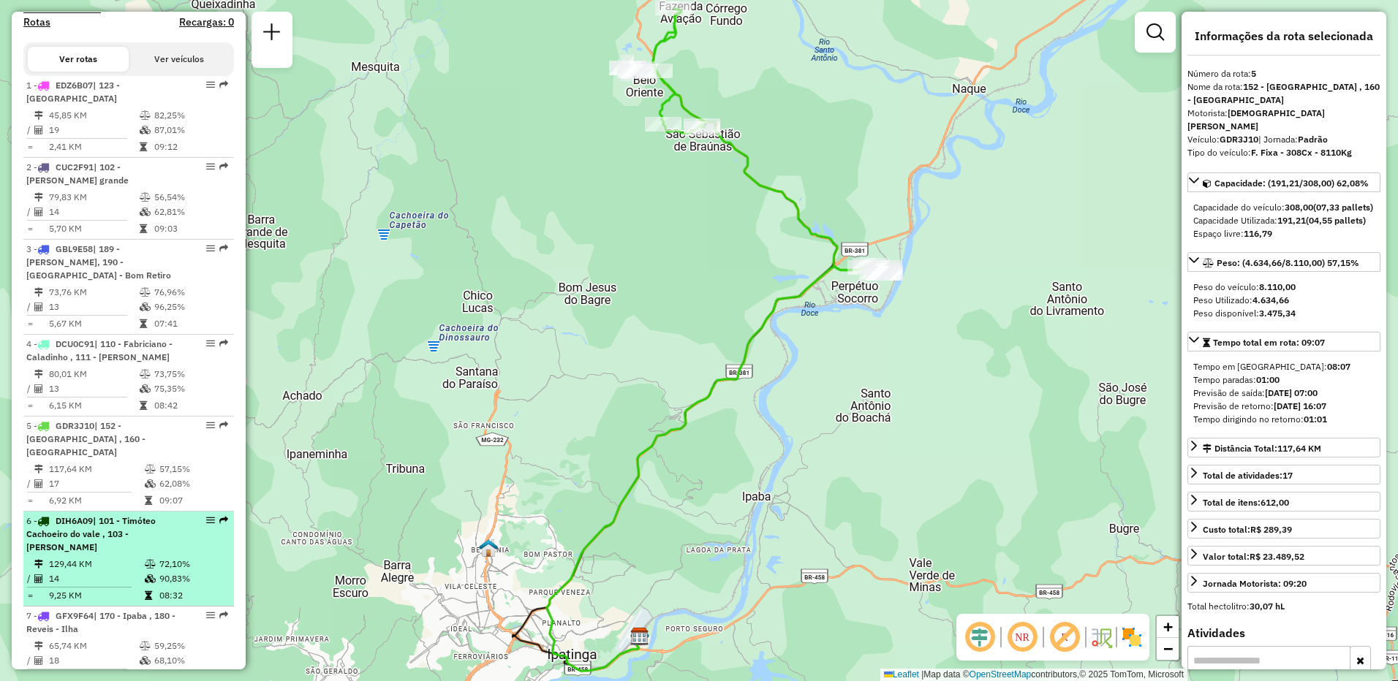
click at [162, 515] on div "6 - DIH6A09 | 101 - [GEOGRAPHIC_DATA] , 103 - Marlielia Jaguaraçu" at bounding box center [103, 534] width 155 height 39
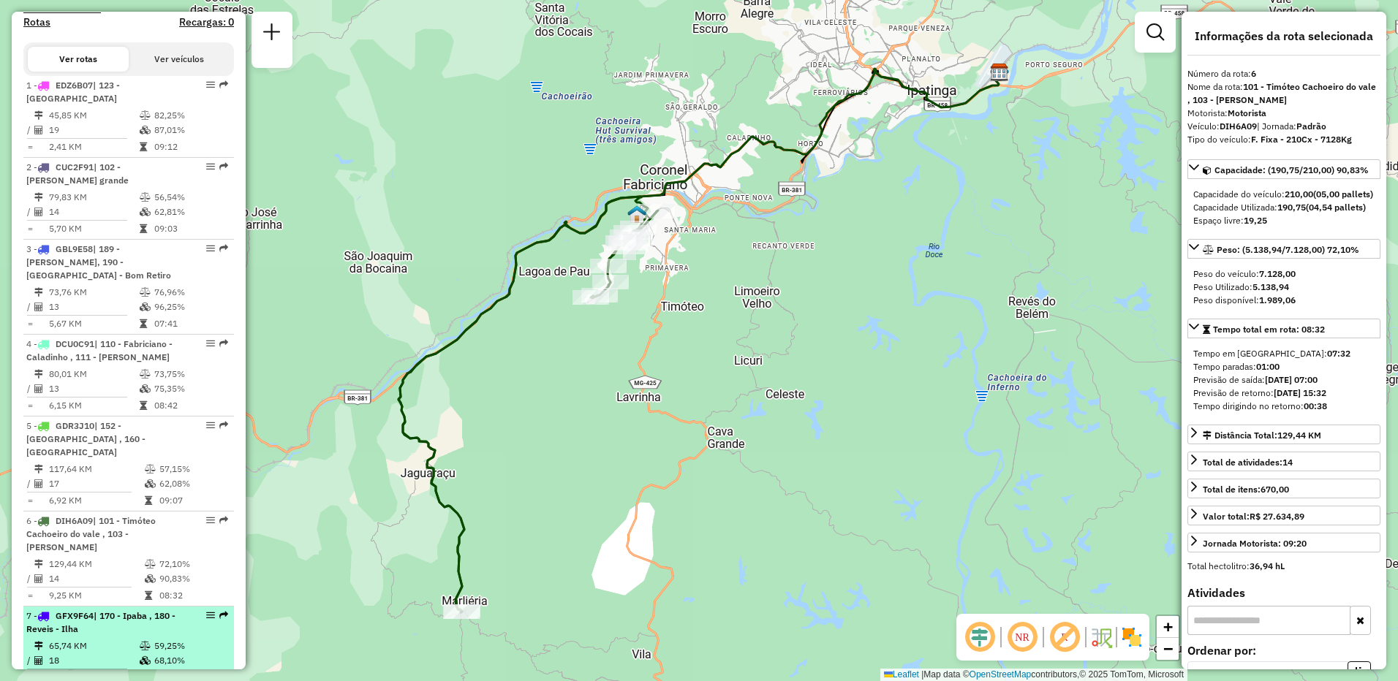
click at [149, 610] on div "7 - GFX9F64 | 170 - Ipaba , 180 - Reveis - Ilha" at bounding box center [103, 623] width 155 height 26
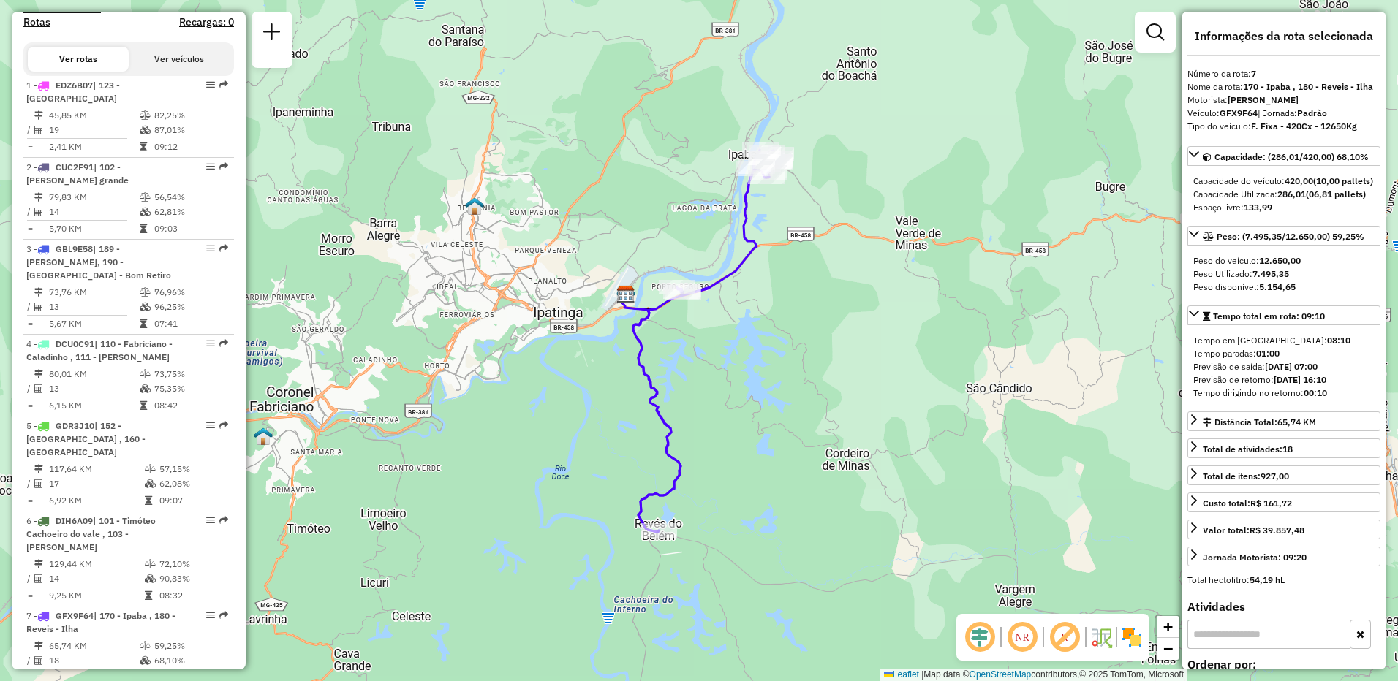
scroll to position [637, 0]
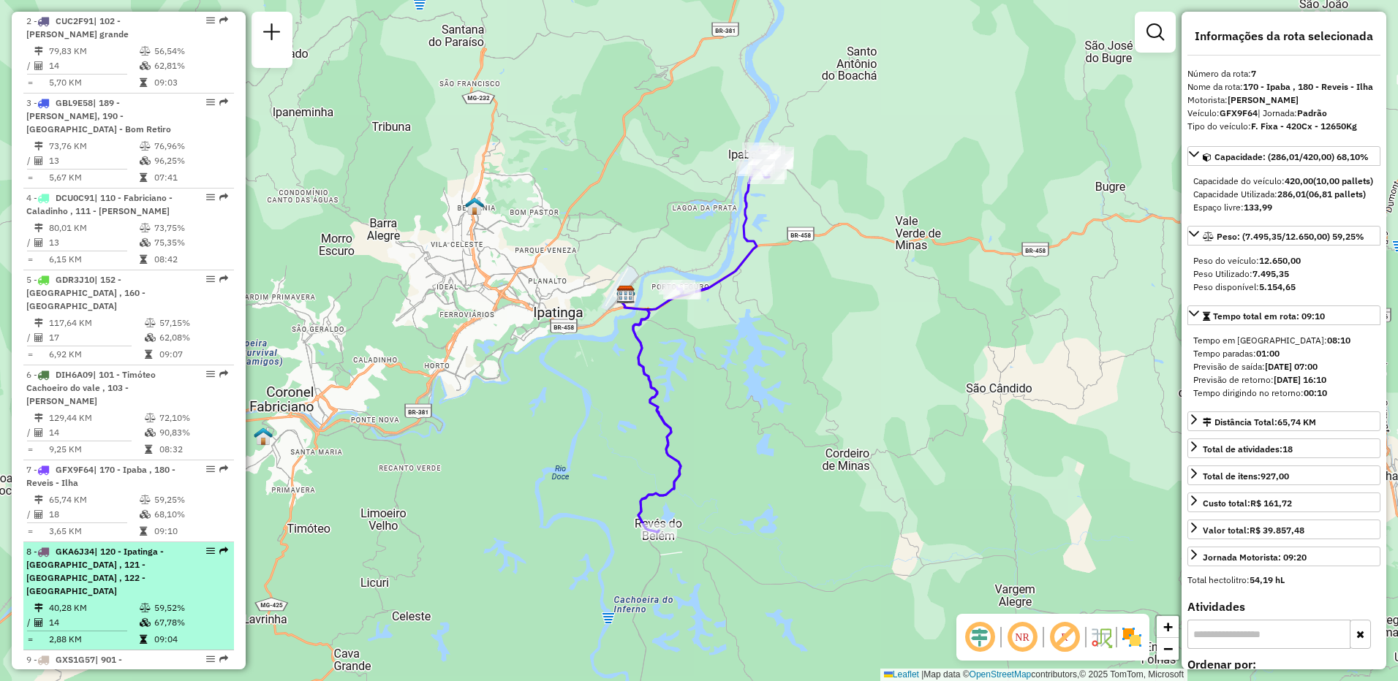
click at [100, 601] on td "40,28 KM" at bounding box center [93, 608] width 91 height 15
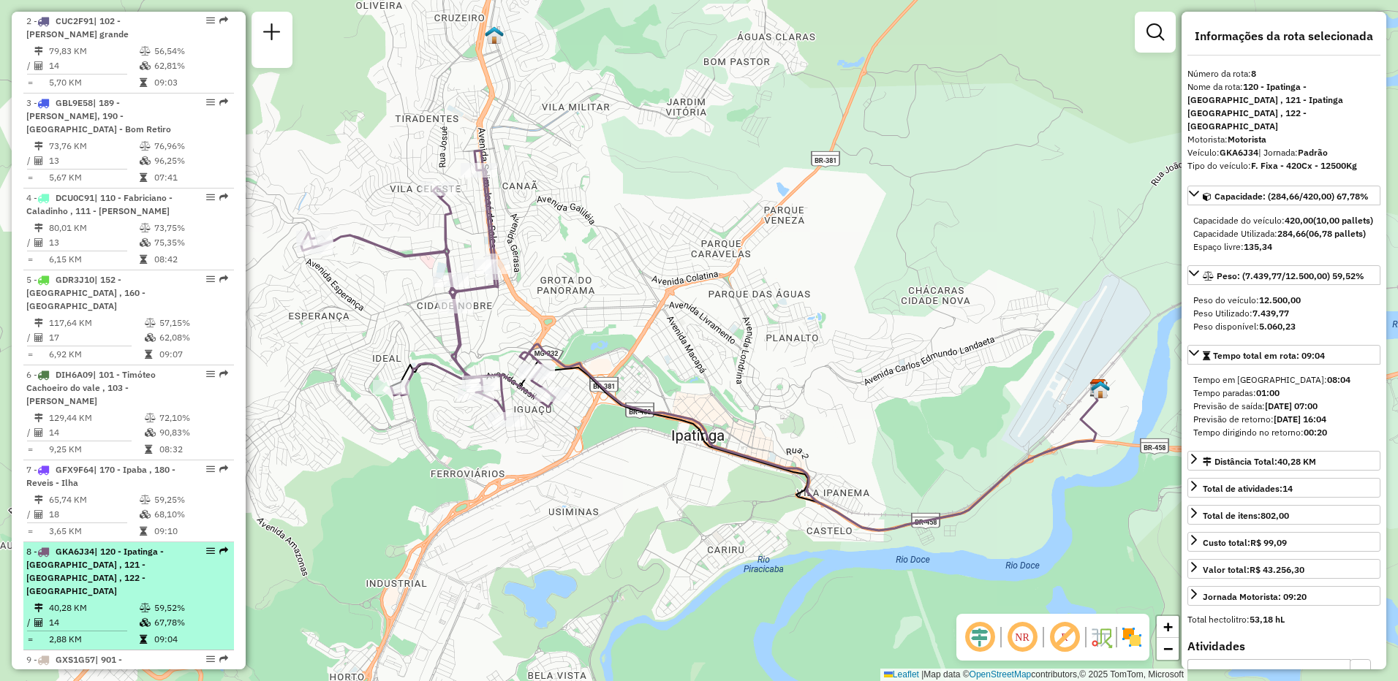
scroll to position [783, 0]
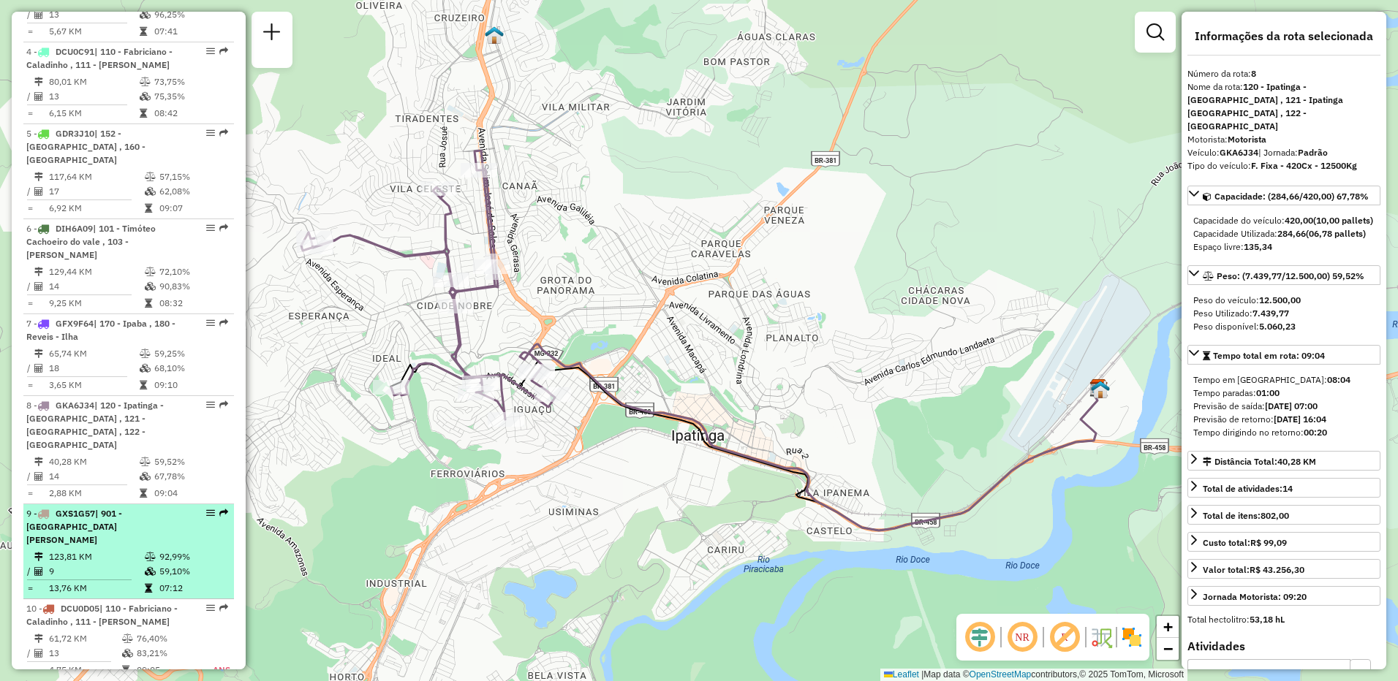
click at [147, 507] on div "9 - GXS1G57 | 901 - [GEOGRAPHIC_DATA][PERSON_NAME]" at bounding box center [103, 526] width 155 height 39
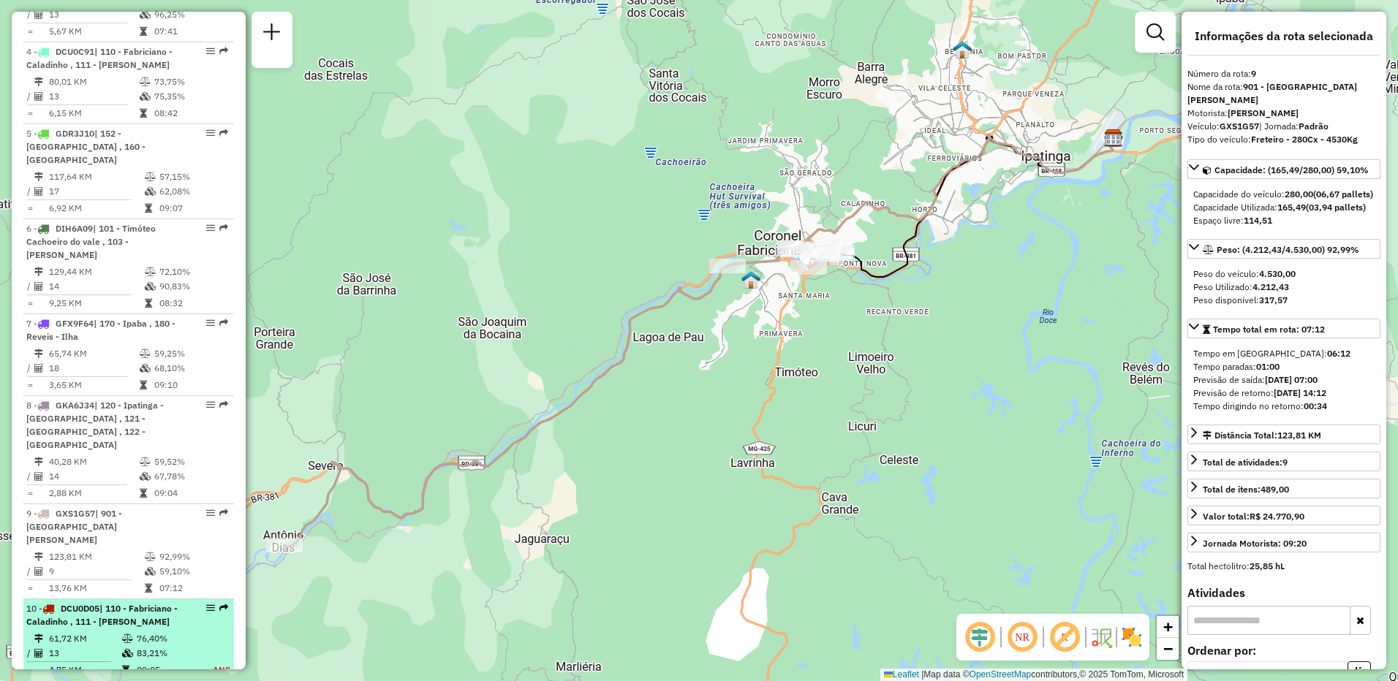
click at [111, 646] on td "13" at bounding box center [84, 653] width 73 height 15
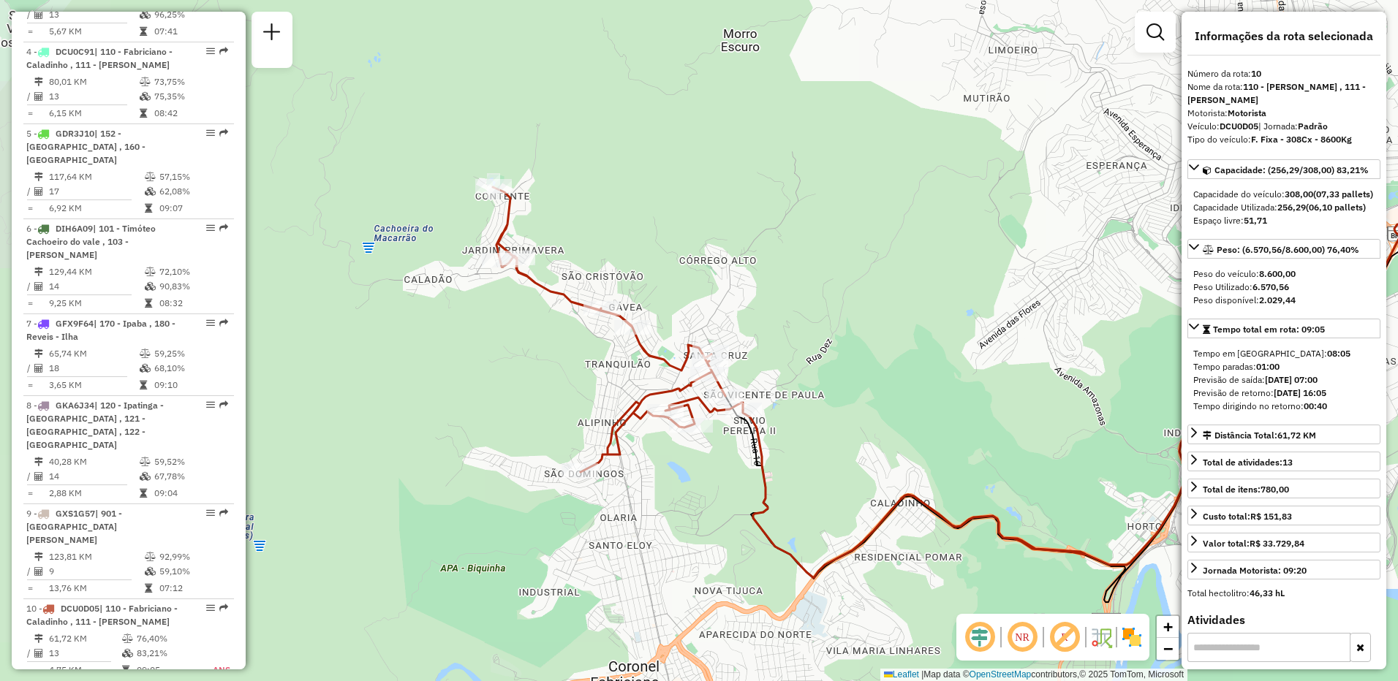
drag, startPoint x: 447, startPoint y: 388, endPoint x: 942, endPoint y: 442, distance: 498.0
click at [942, 442] on div "Janela de atendimento Grade de atendimento Capacidade Transportadoras Veículos …" at bounding box center [699, 340] width 1398 height 681
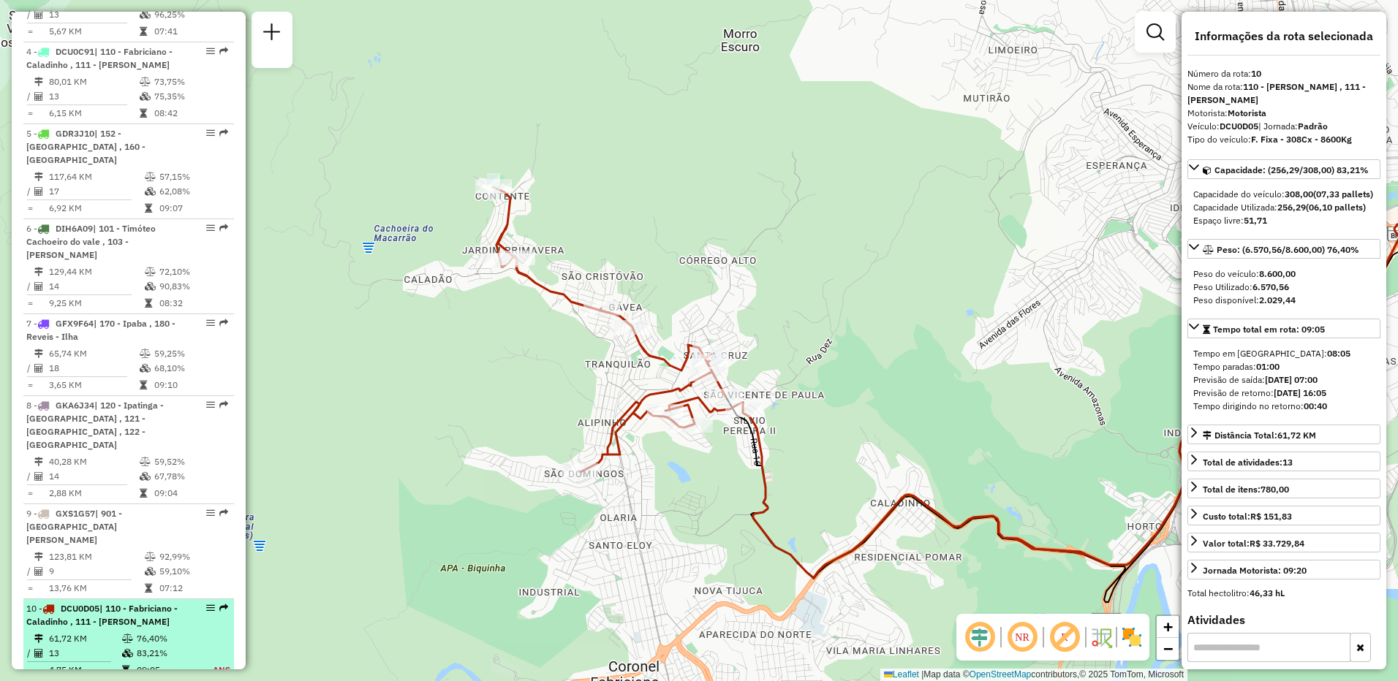
scroll to position [856, 0]
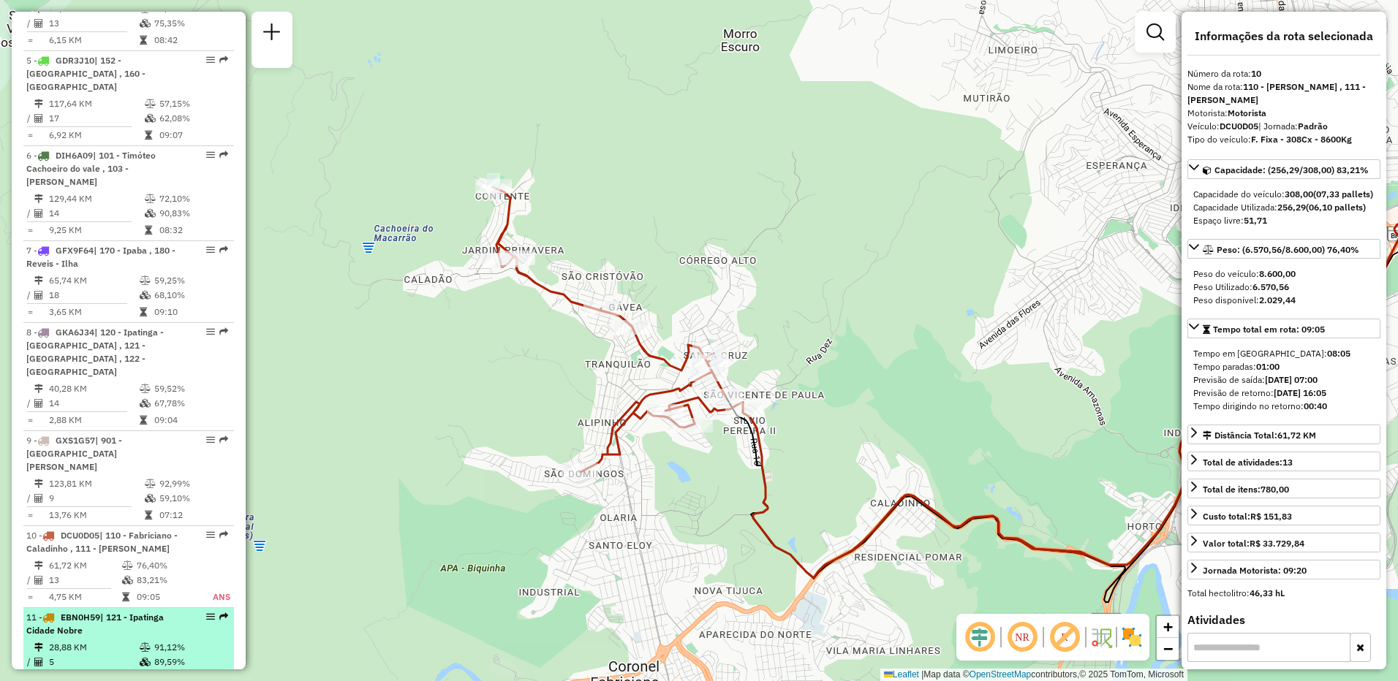
click at [141, 611] on div "11 - EBN0H59 | 121 - Ipatinga [GEOGRAPHIC_DATA]" at bounding box center [103, 624] width 155 height 26
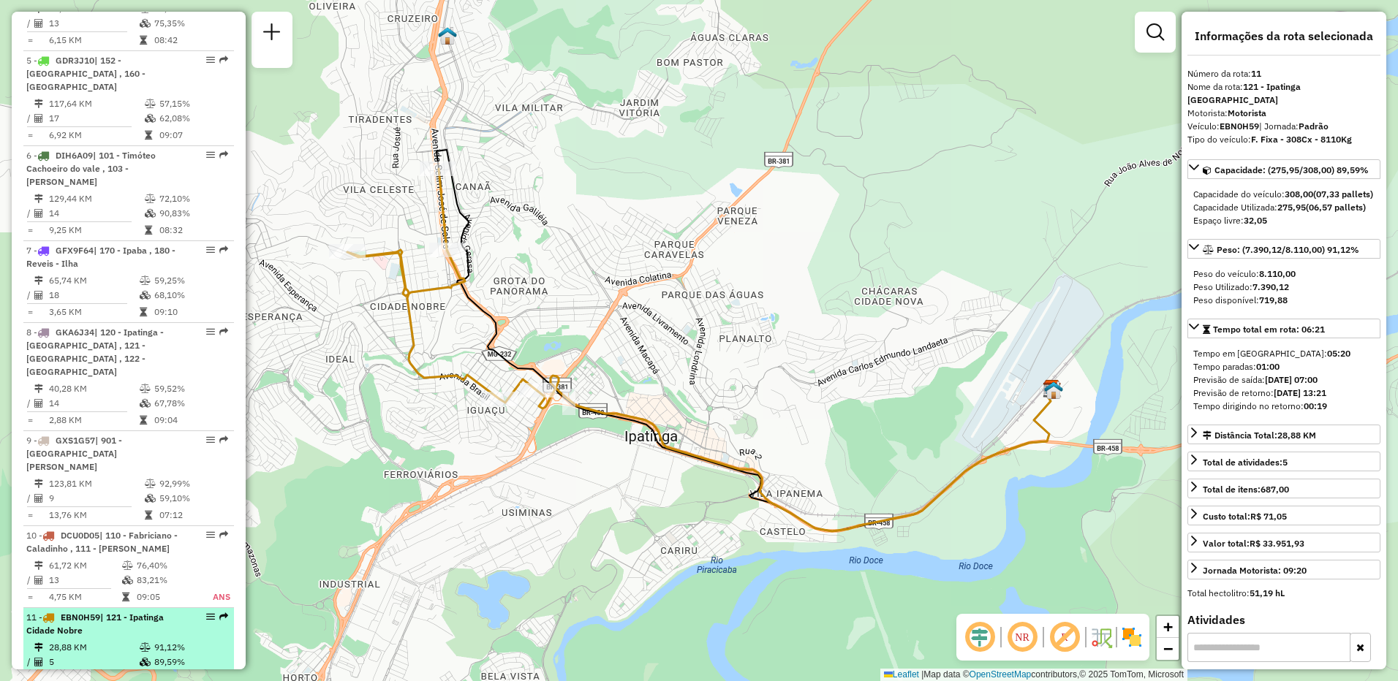
scroll to position [1002, 0]
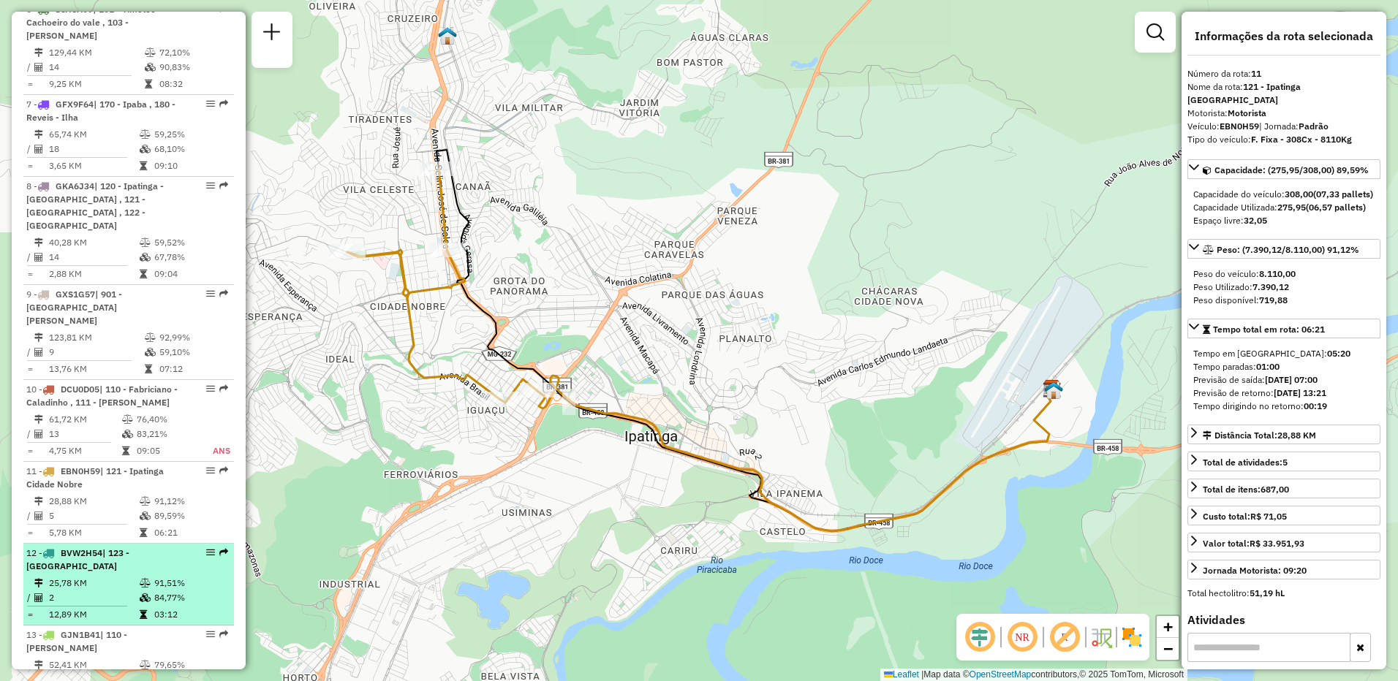
click at [154, 591] on td "84,77%" at bounding box center [191, 598] width 74 height 15
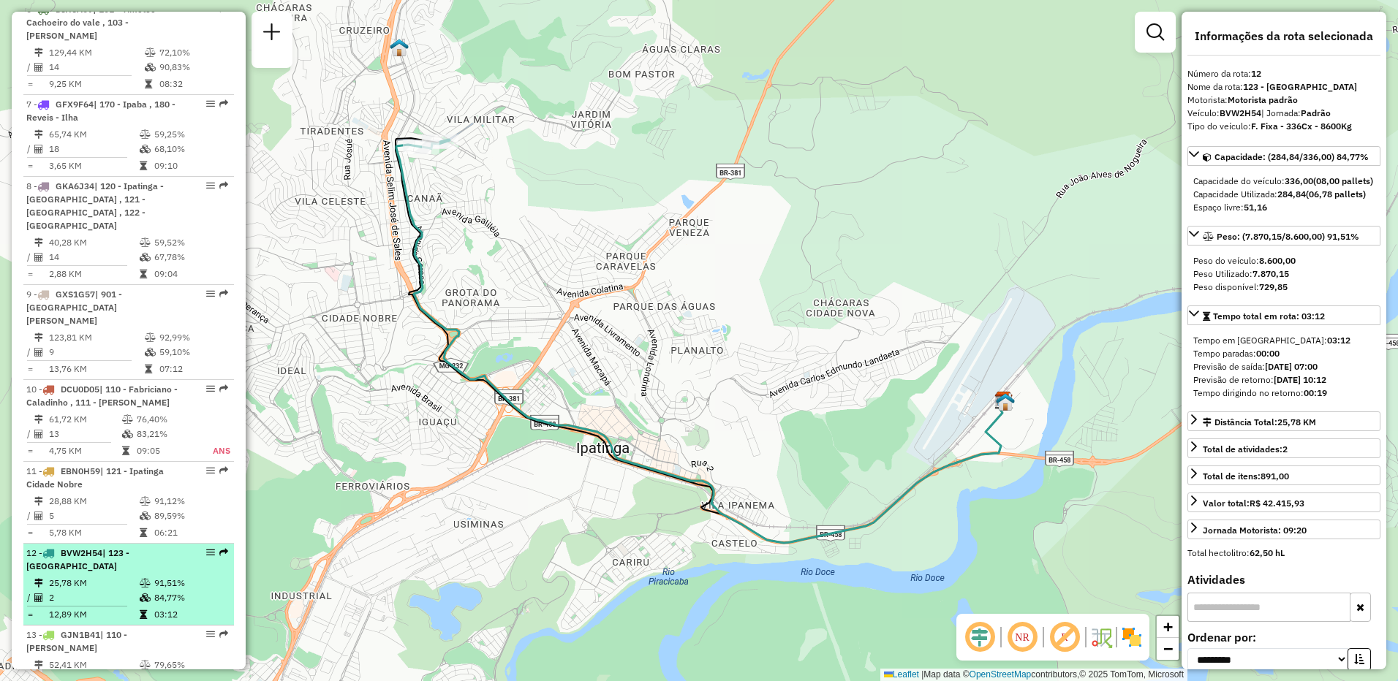
scroll to position [1149, 0]
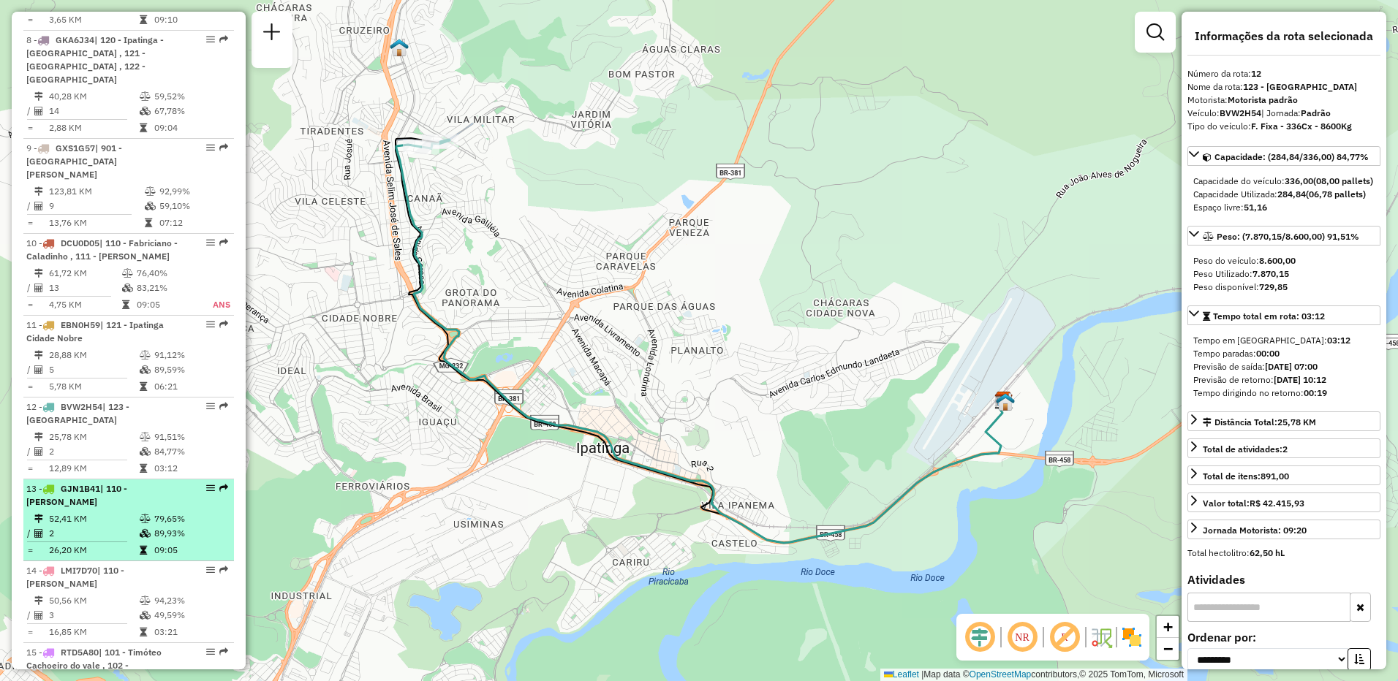
click at [117, 480] on li "13 - GJN1B41 | 110 - Fabriciano - [GEOGRAPHIC_DATA] 52,41 KM 79,65% / 2 89,93% …" at bounding box center [128, 521] width 211 height 82
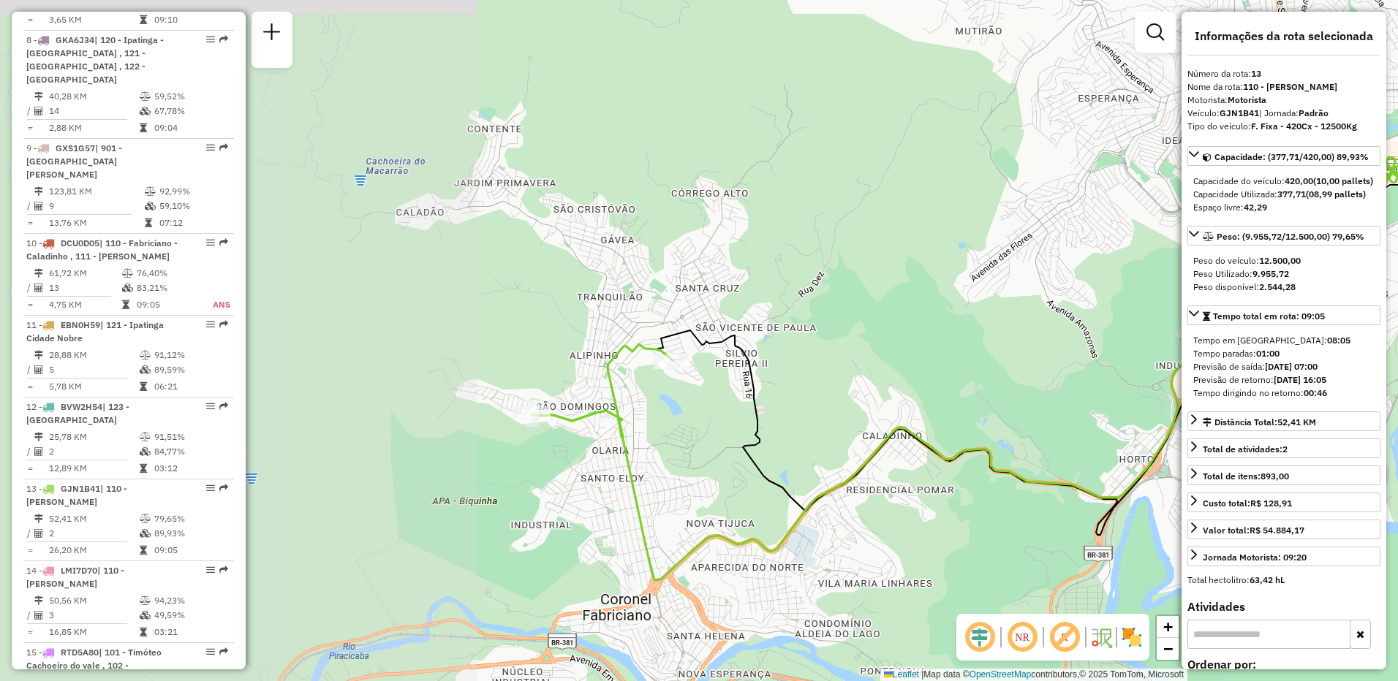
drag, startPoint x: 369, startPoint y: 491, endPoint x: 880, endPoint y: 519, distance: 511.9
click at [880, 519] on div "Janela de atendimento Grade de atendimento Capacidade Transportadoras Veículos …" at bounding box center [699, 340] width 1398 height 681
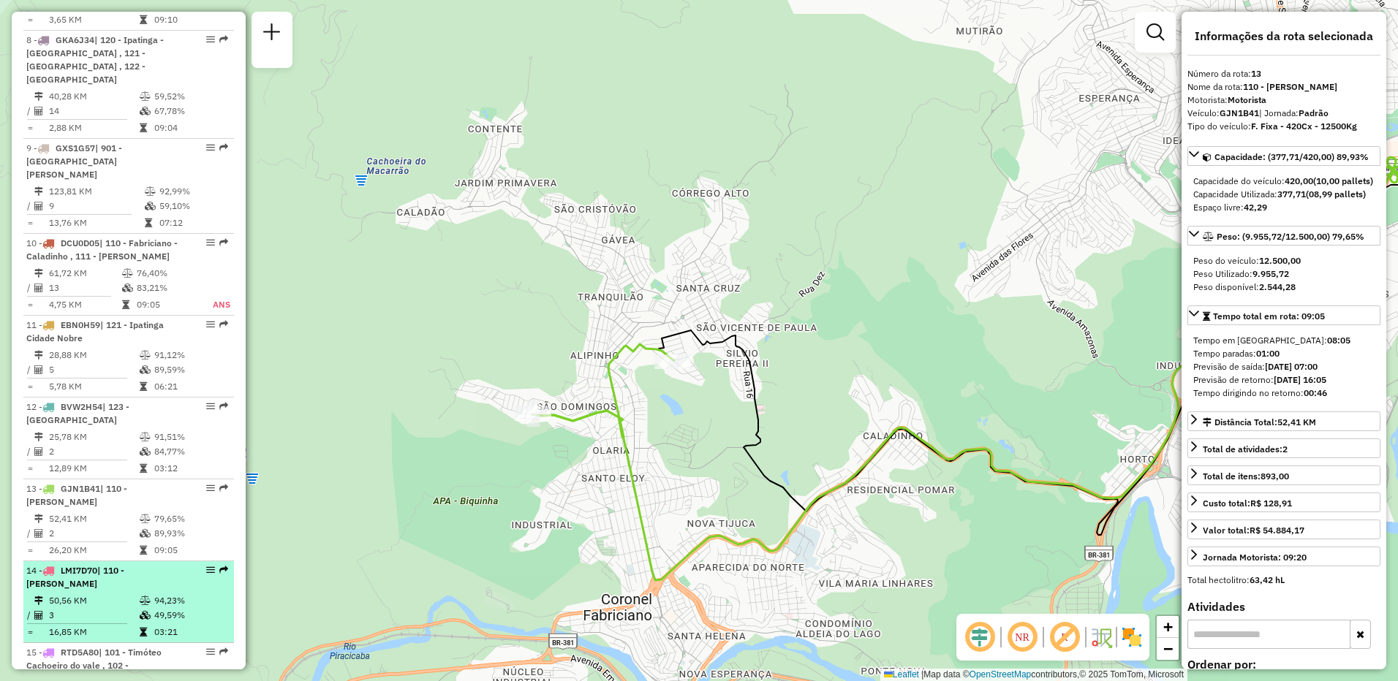
click at [123, 564] on div "14 - LMI7D70 | 110 - Fabriciano - Caladinho" at bounding box center [103, 577] width 155 height 26
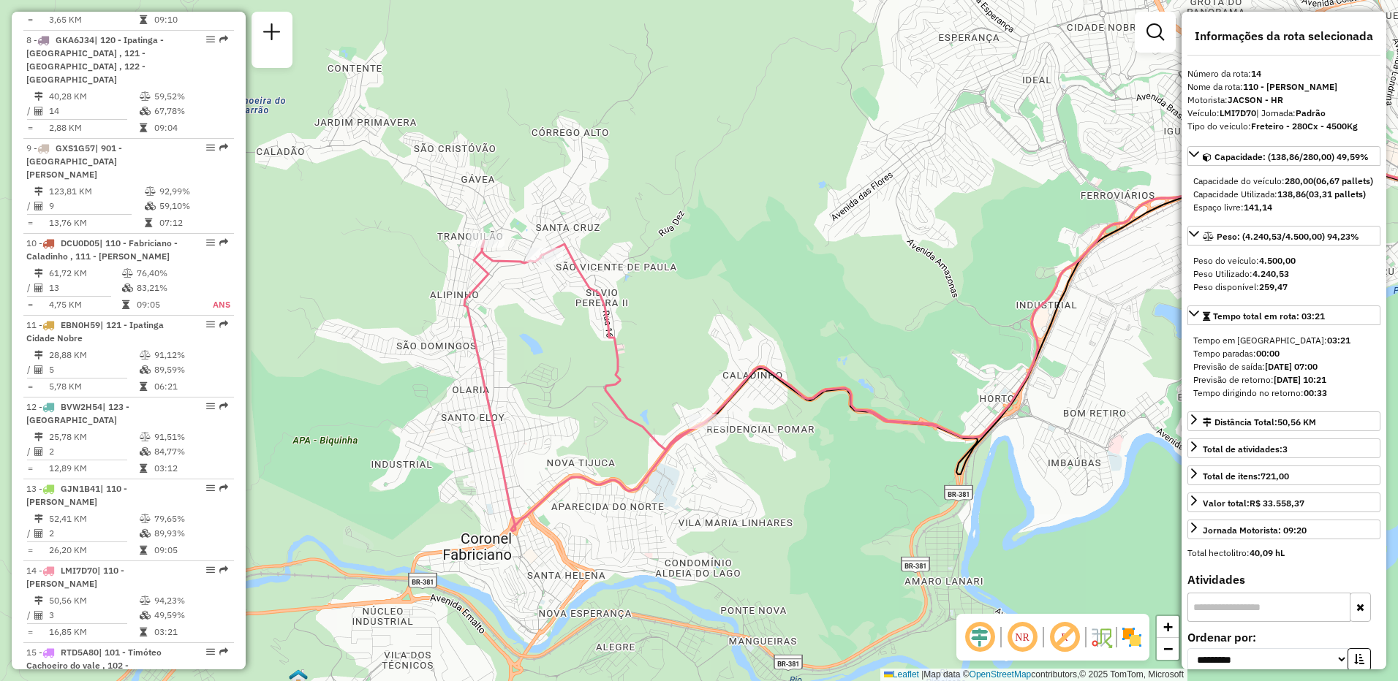
drag, startPoint x: 443, startPoint y: 500, endPoint x: 850, endPoint y: 474, distance: 408.1
click at [850, 474] on div "Janela de atendimento Grade de atendimento Capacidade Transportadoras Veículos …" at bounding box center [699, 340] width 1398 height 681
click at [136, 646] on div "15 - RTD5A80 | 101 - Timóteo Cachoeiro do vale , 102 - [PERSON_NAME] grande" at bounding box center [103, 665] width 155 height 39
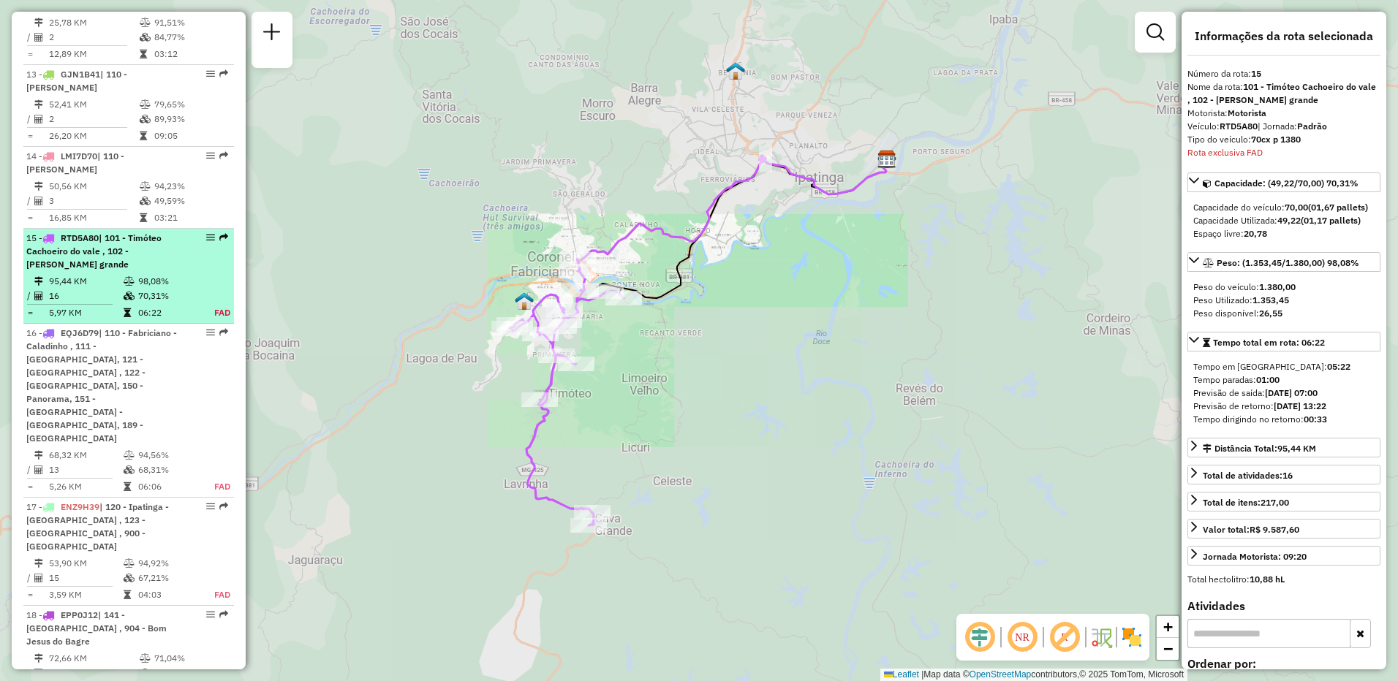
scroll to position [1731, 0]
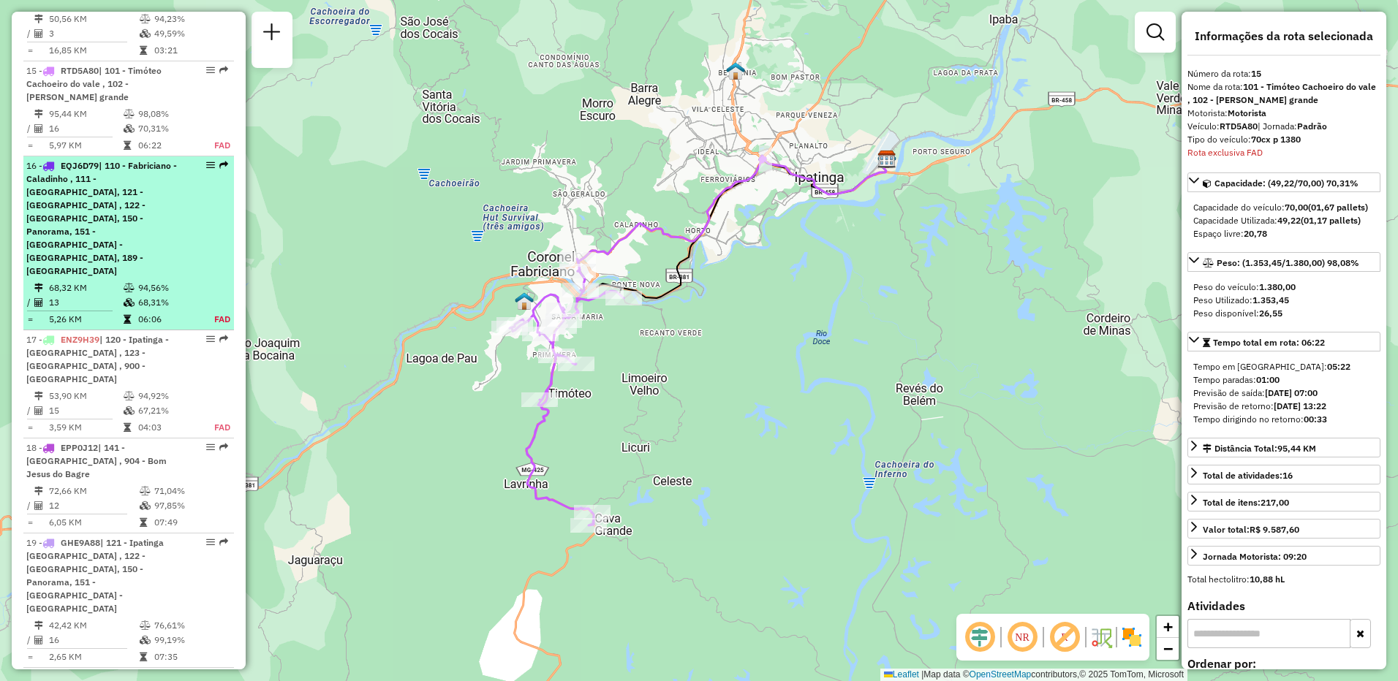
click at [123, 170] on span "| 110 - Fabriciano - Caladinho , 111 - [GEOGRAPHIC_DATA], 121 - [GEOGRAPHIC_DAT…" at bounding box center [101, 218] width 151 height 116
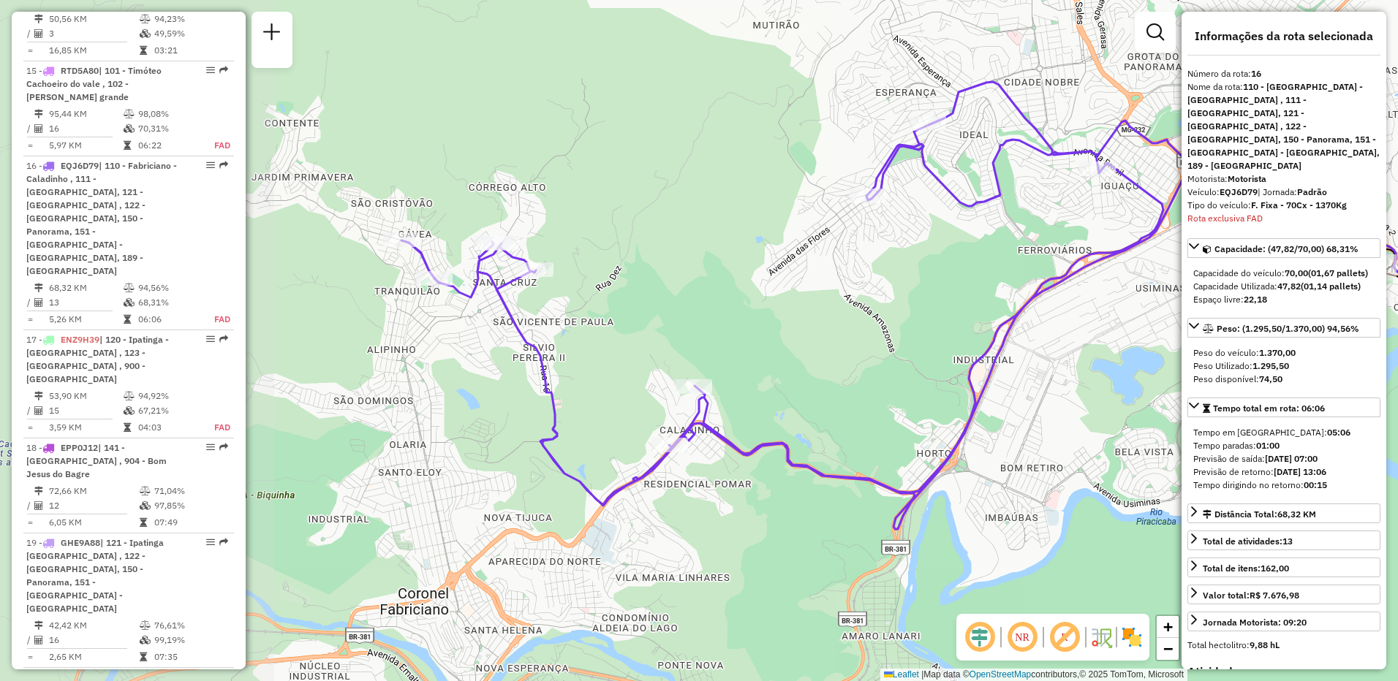
drag, startPoint x: 533, startPoint y: 333, endPoint x: 806, endPoint y: 271, distance: 279.9
click at [881, 274] on div "Janela de atendimento Grade de atendimento Capacidade Transportadoras Veículos …" at bounding box center [699, 340] width 1398 height 681
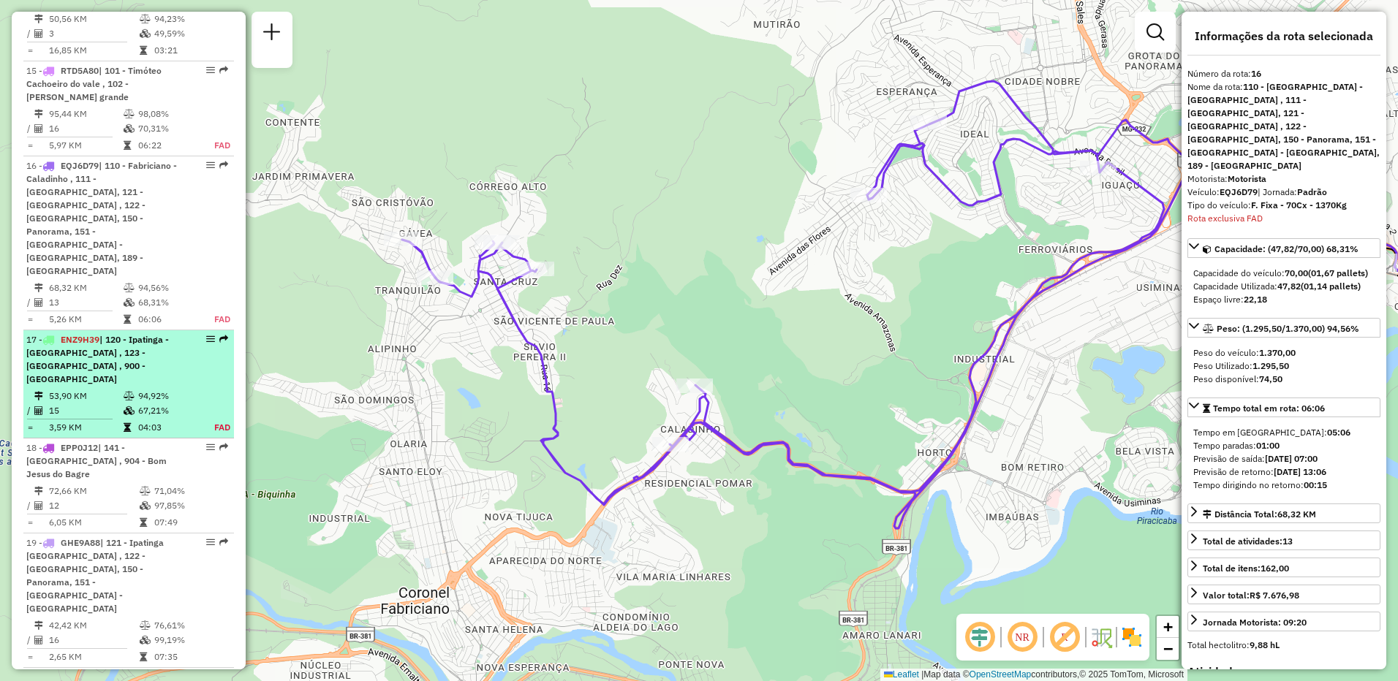
click at [137, 333] on div "17 - ENZ9H39 | 120 - Ipatinga - [GEOGRAPHIC_DATA] , 123 - [GEOGRAPHIC_DATA] , 9…" at bounding box center [103, 359] width 155 height 53
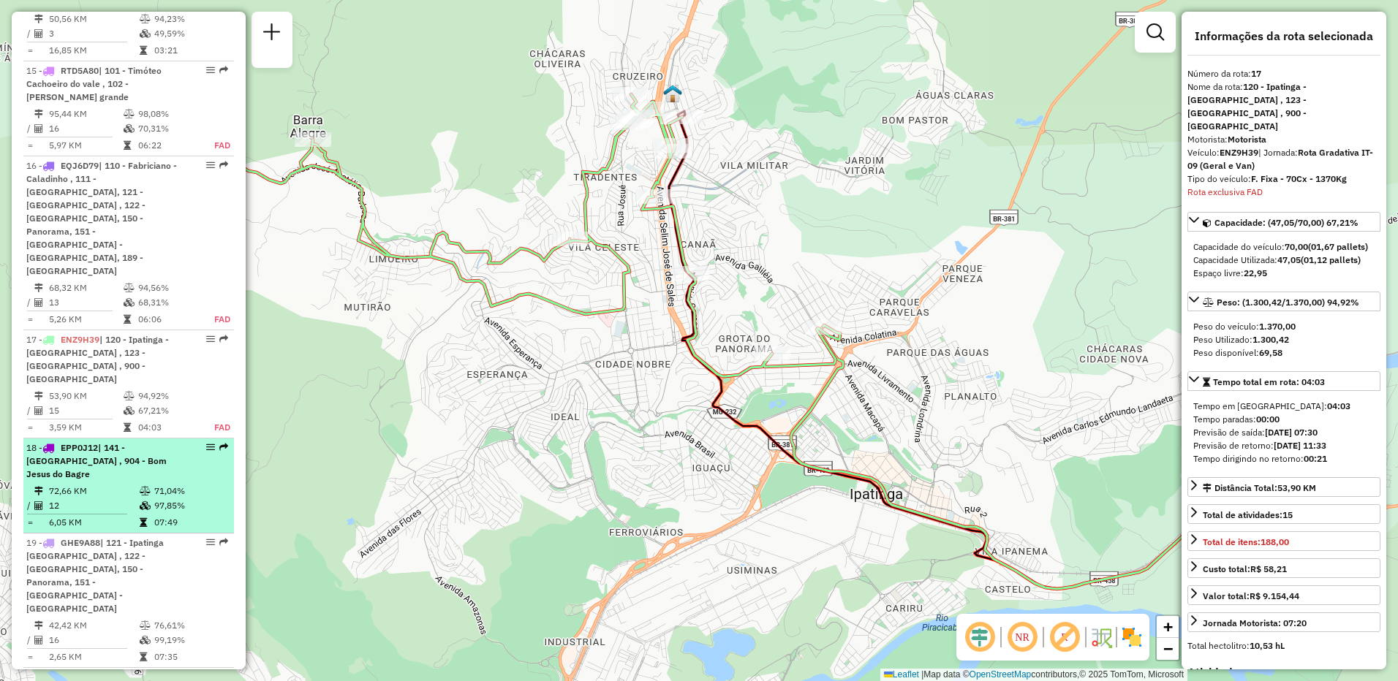
click at [140, 487] on icon at bounding box center [145, 491] width 11 height 9
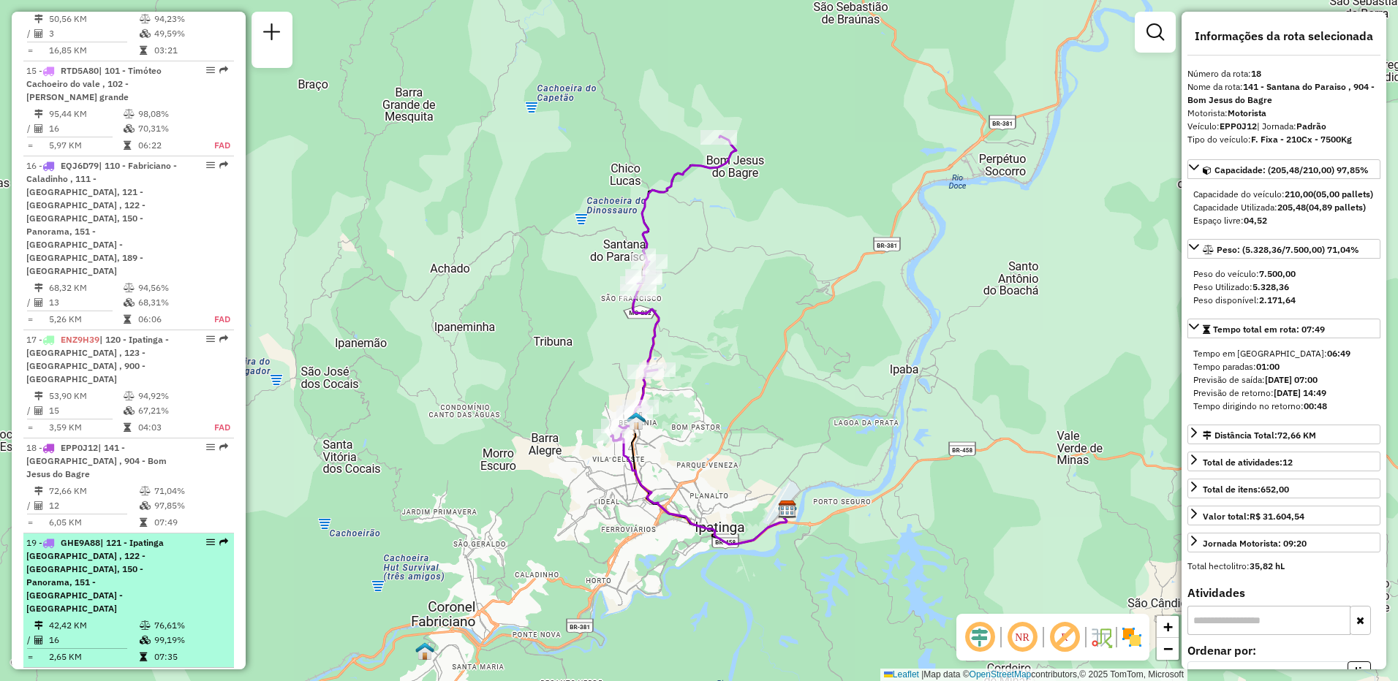
click at [132, 537] on span "| 121 - Ipatinga [GEOGRAPHIC_DATA] , 122 - [GEOGRAPHIC_DATA], 150 - Panorama, 1…" at bounding box center [94, 575] width 137 height 77
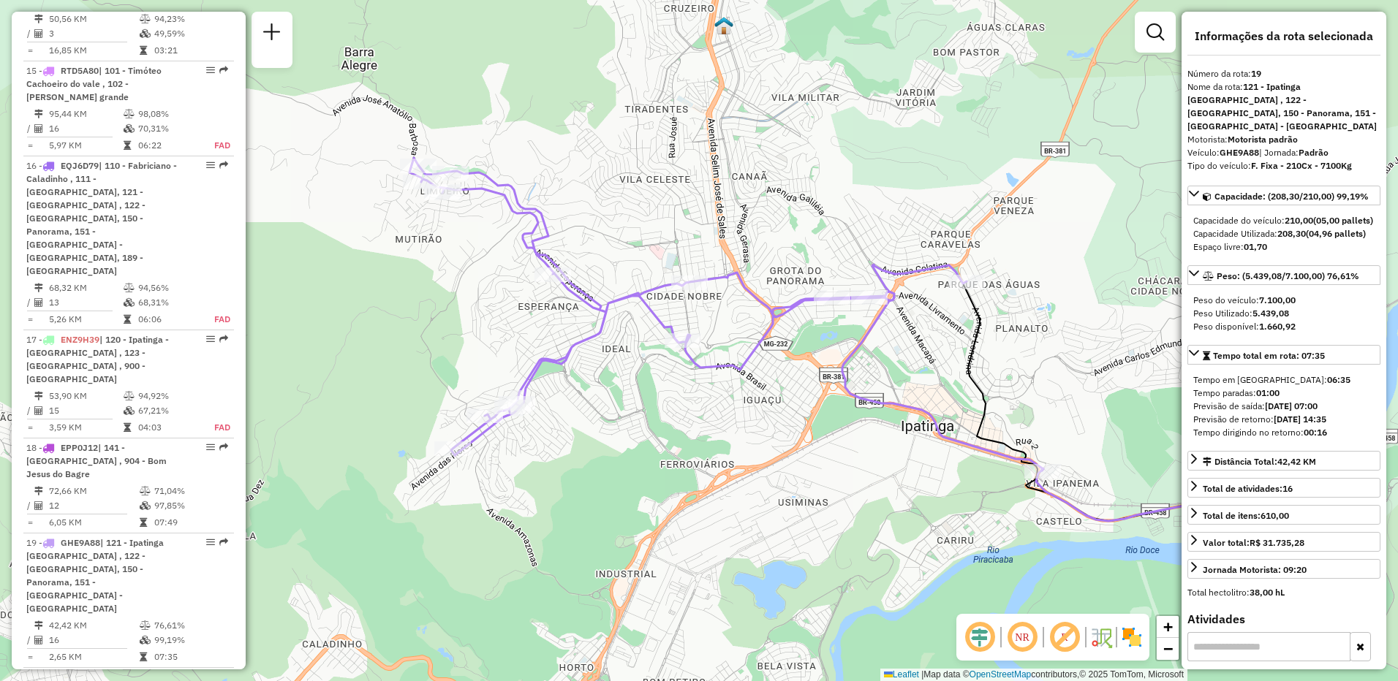
drag, startPoint x: 526, startPoint y: 512, endPoint x: 695, endPoint y: 510, distance: 168.9
click at [695, 510] on div "Janela de atendimento Grade de atendimento Capacidade Transportadoras Veículos …" at bounding box center [699, 340] width 1398 height 681
